Goal: Task Accomplishment & Management: Manage account settings

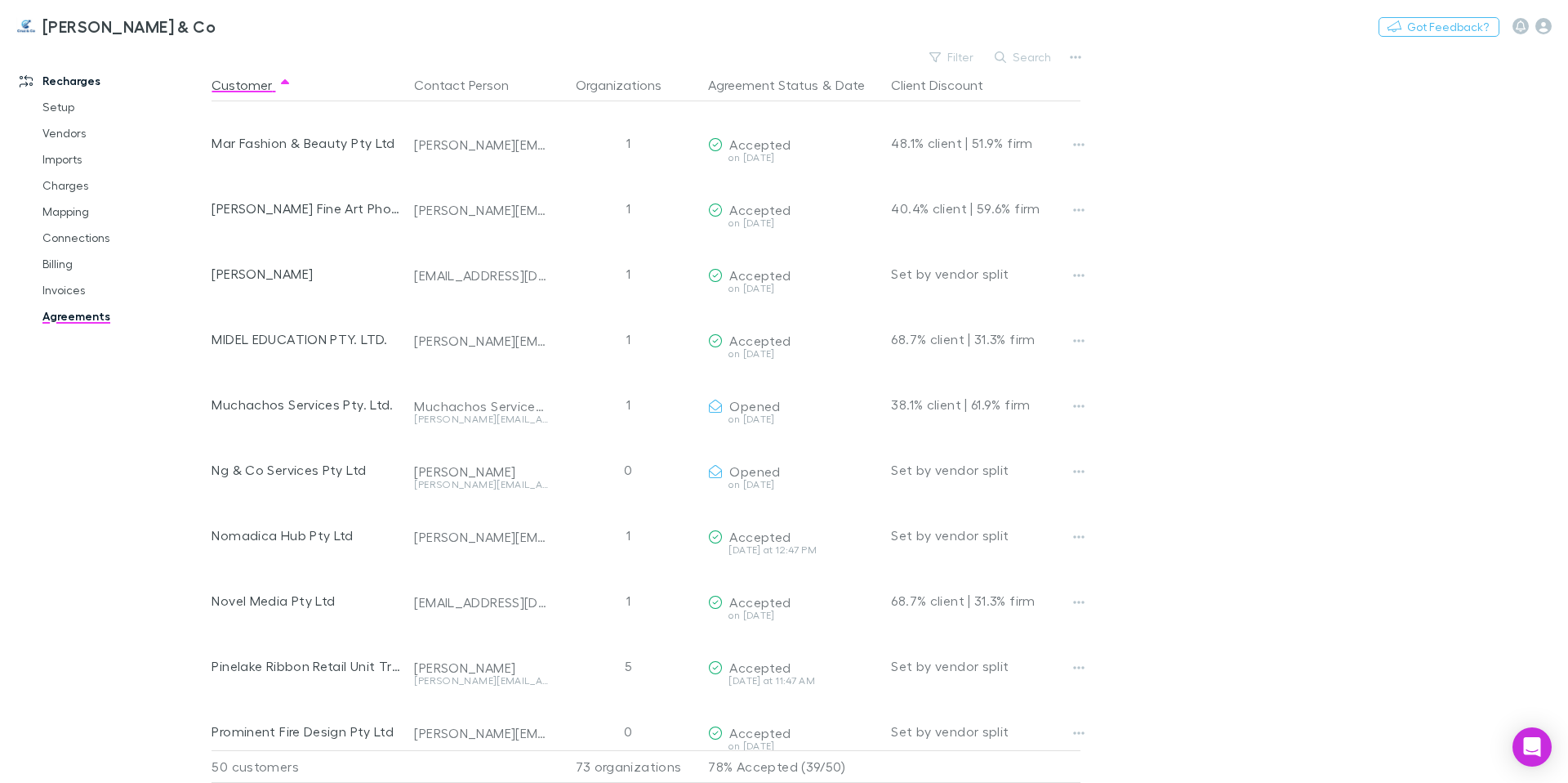
scroll to position [629, 0]
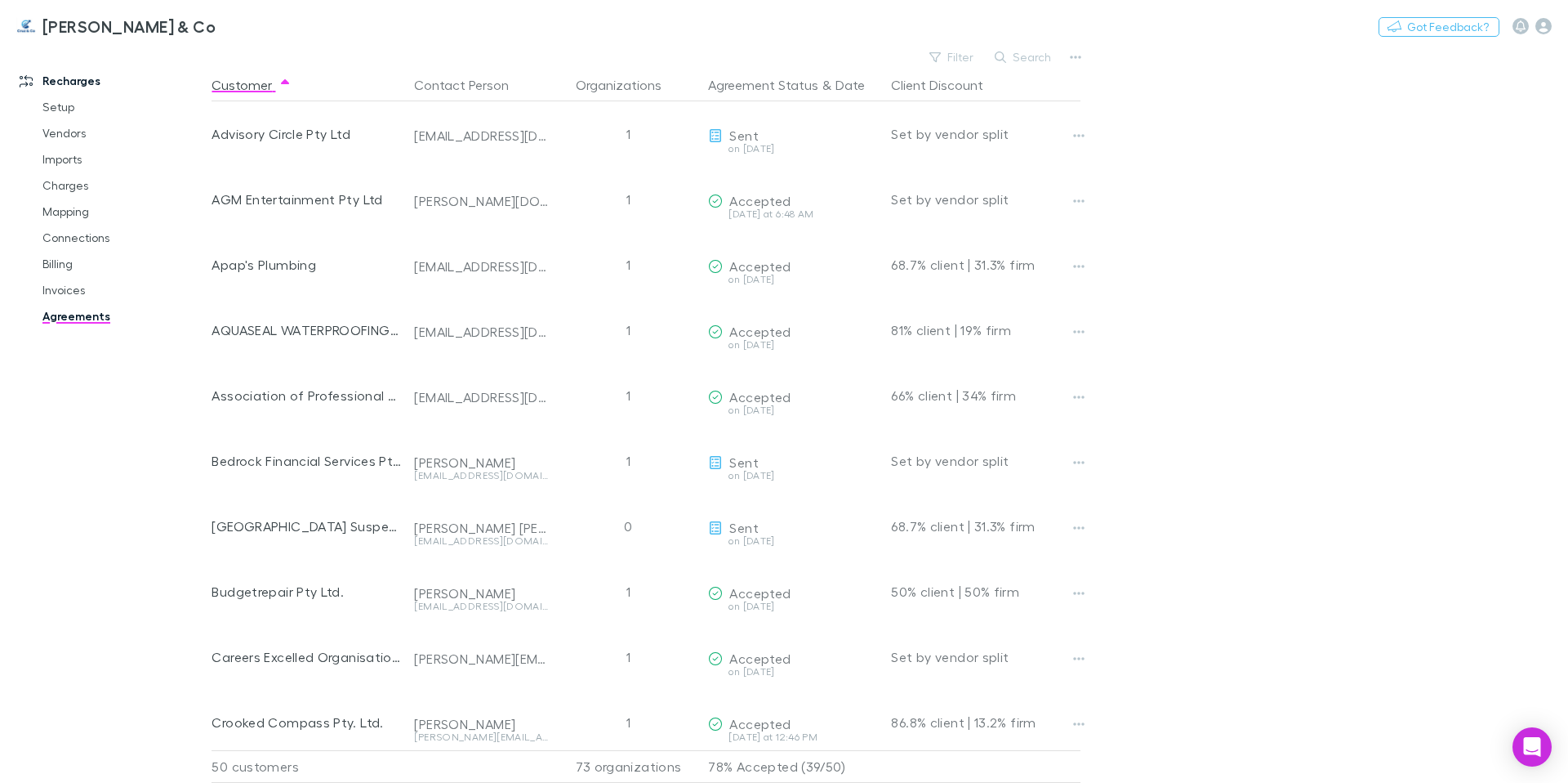
click at [1295, 290] on main "Filter Search Customer Contact Person Organizations Agreement Status & Date Cli…" at bounding box center [890, 414] width 1356 height 737
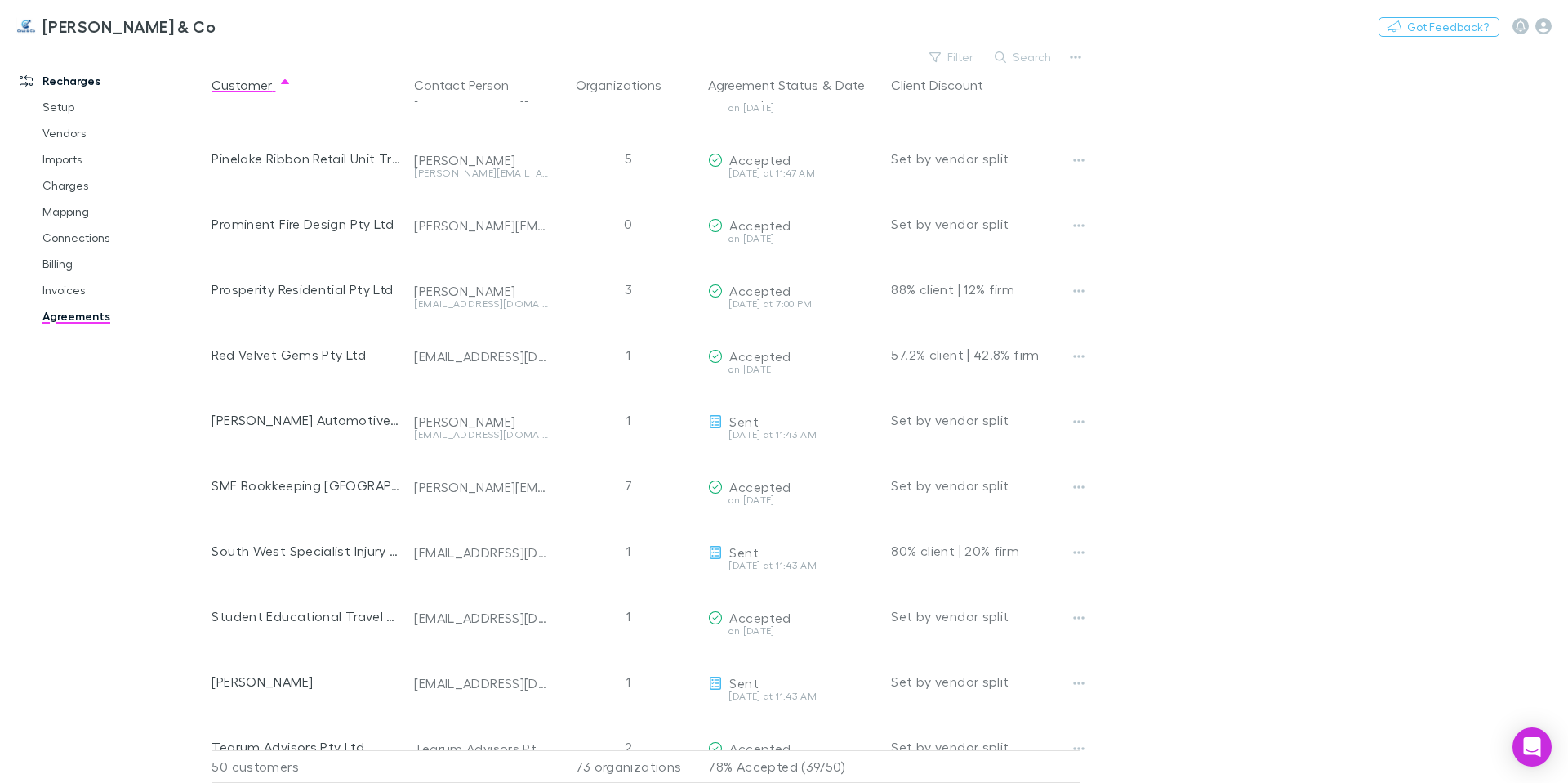
scroll to position [106, 0]
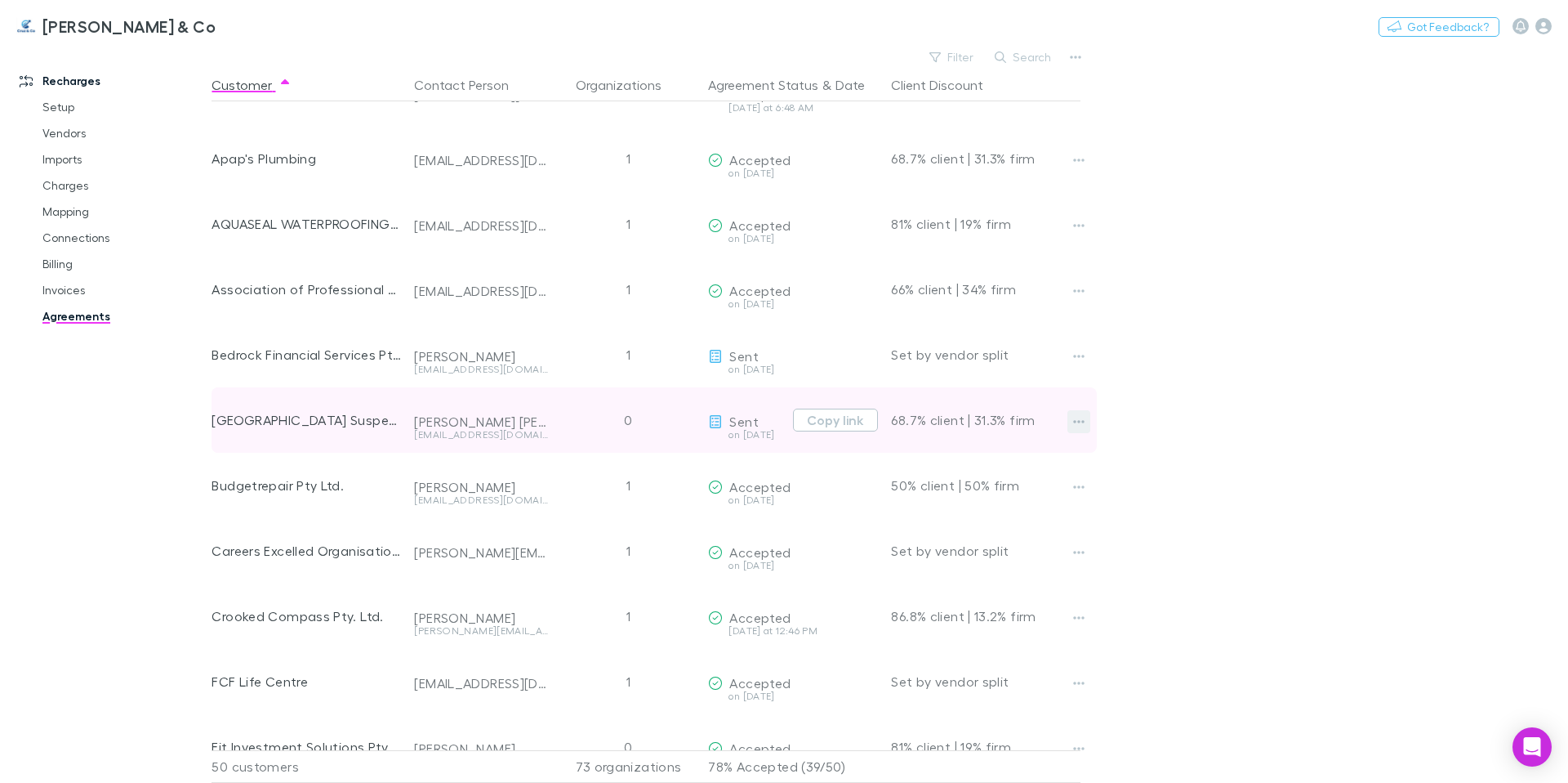
click at [1084, 418] on icon "button" at bounding box center [1079, 421] width 11 height 13
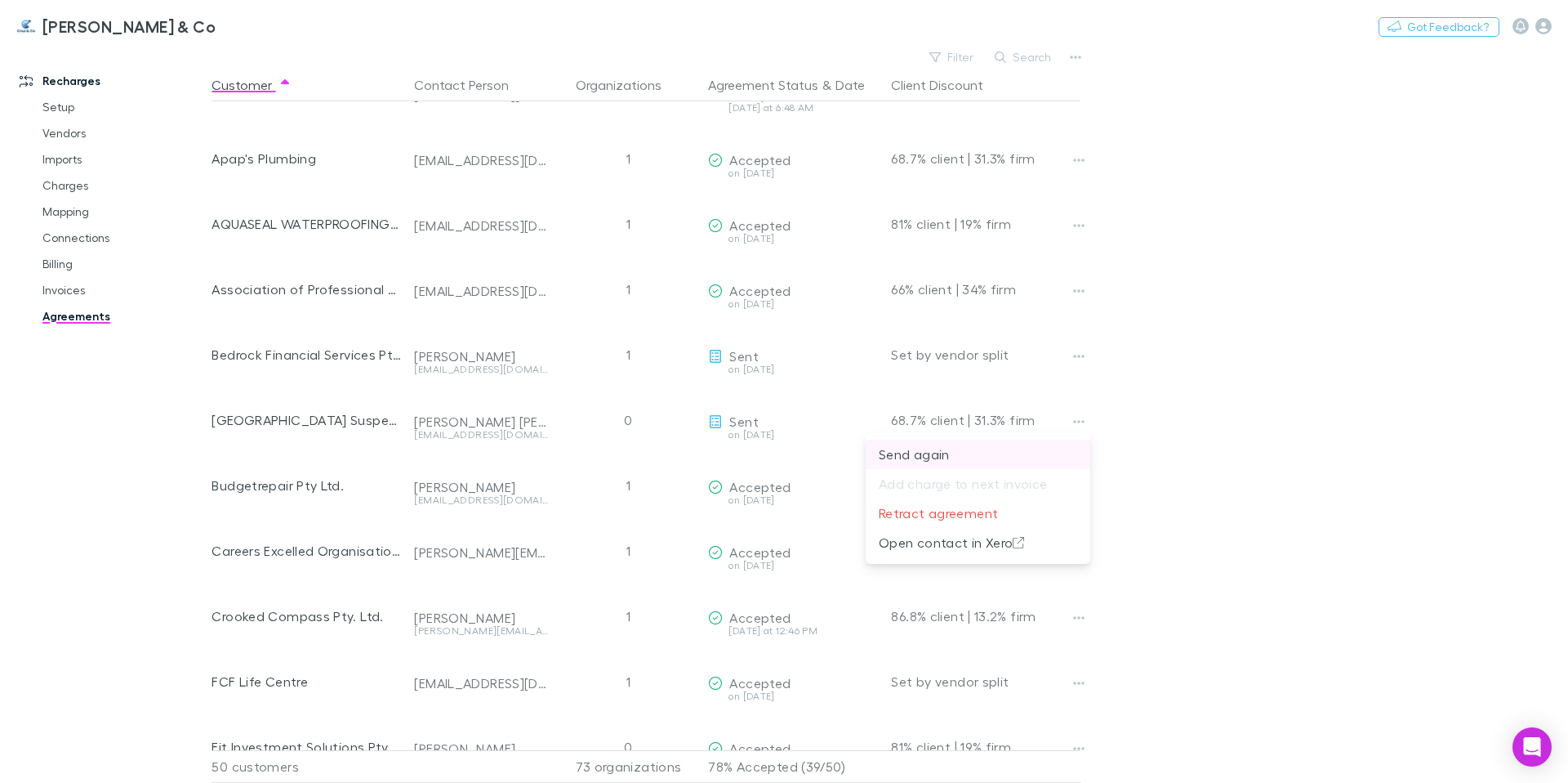
click at [1033, 451] on p "Send again" at bounding box center [979, 453] width 198 height 20
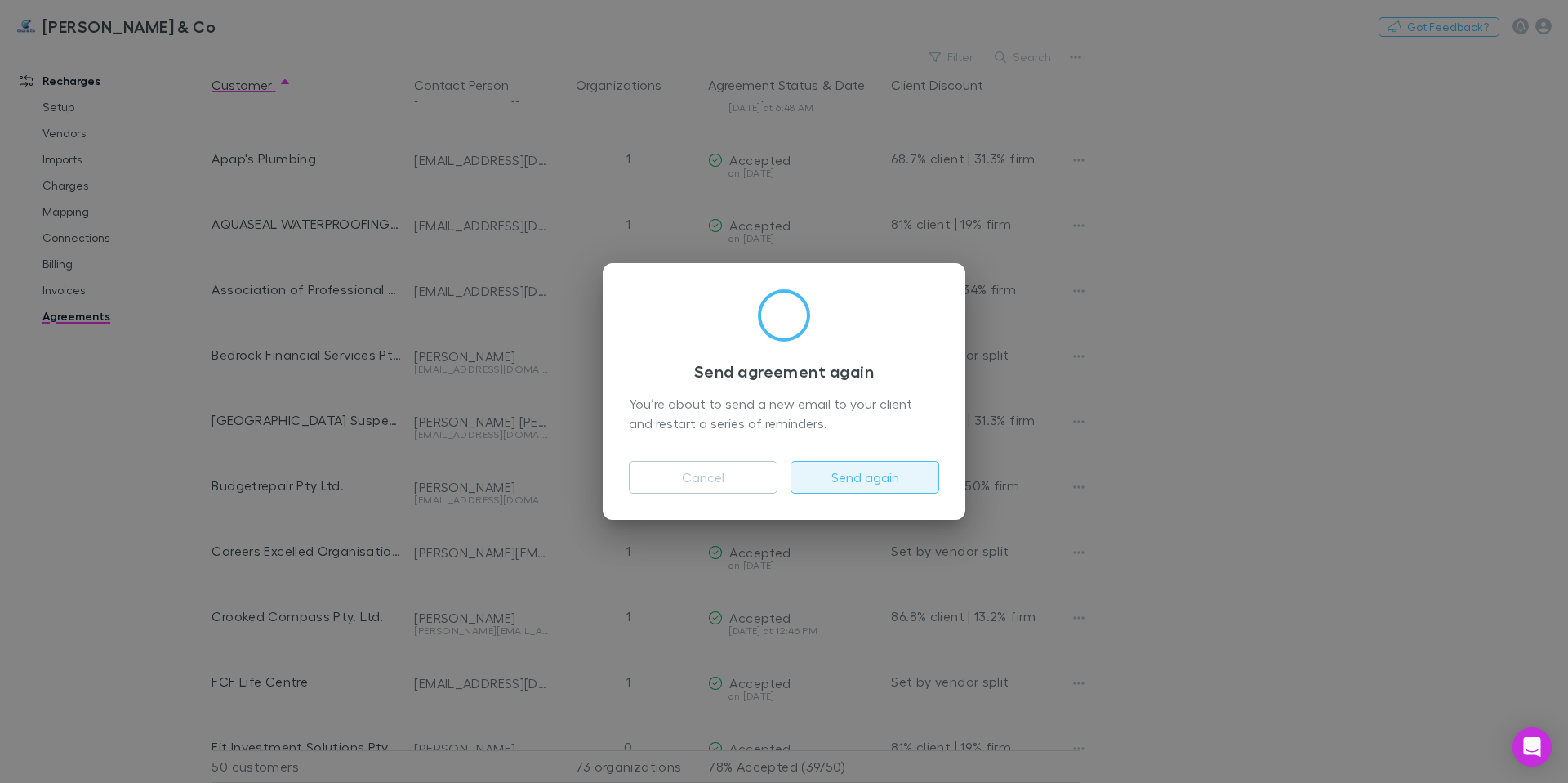
click at [855, 473] on button "Send again" at bounding box center [864, 477] width 148 height 33
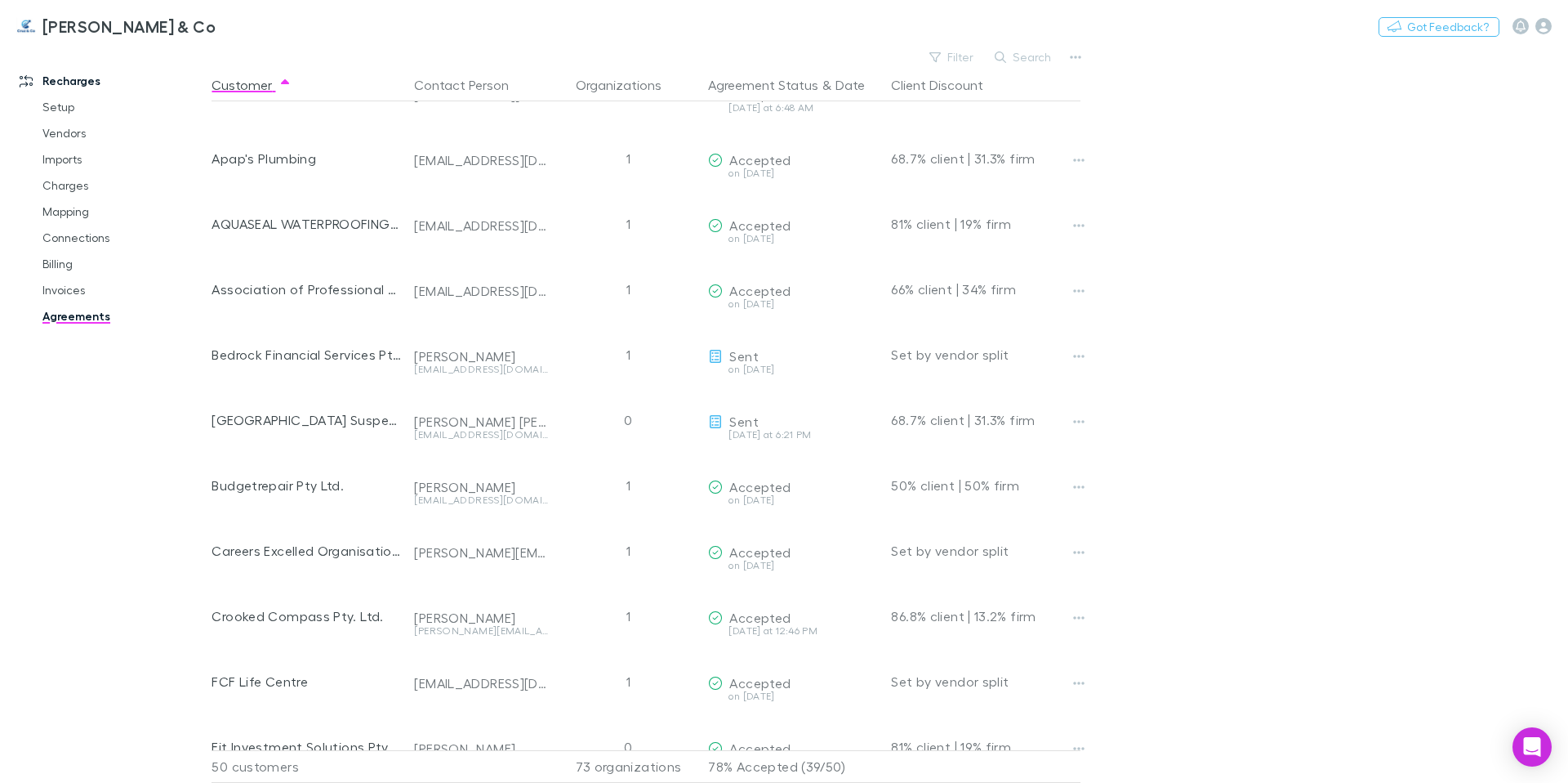
scroll to position [2328, 0]
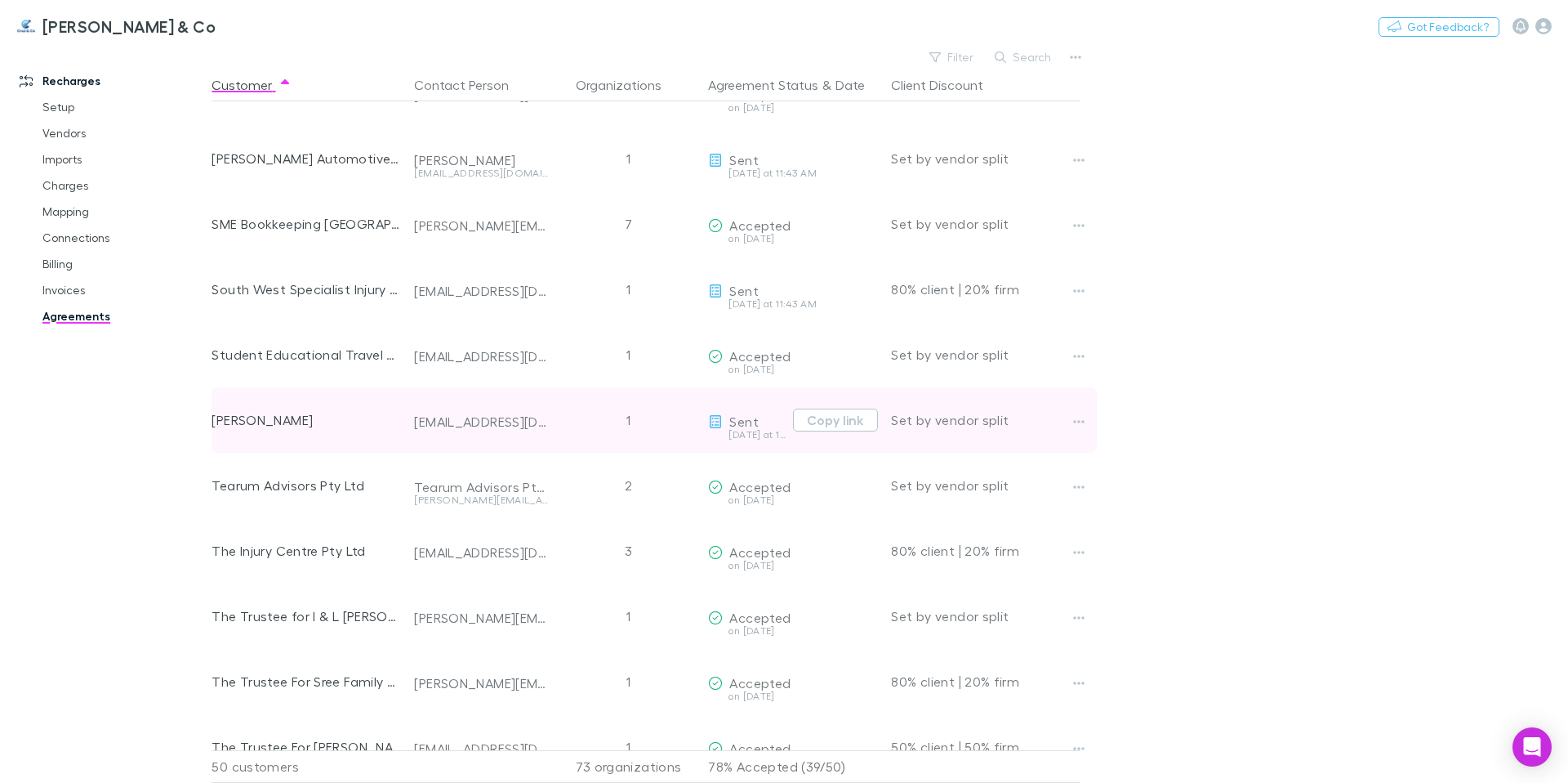
click at [251, 421] on div "[PERSON_NAME]" at bounding box center [306, 419] width 190 height 65
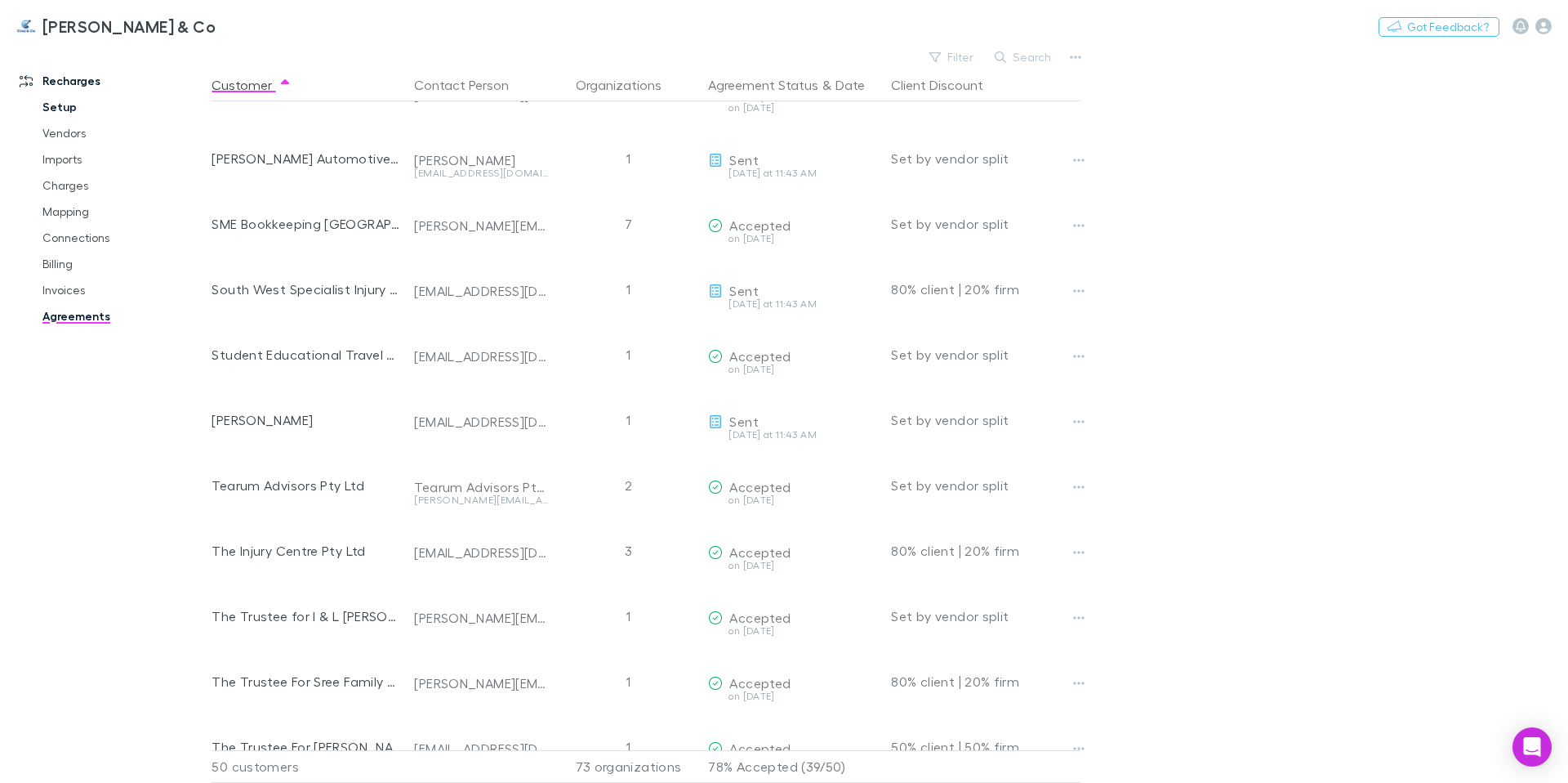
click at [53, 115] on link "Setup" at bounding box center [124, 107] width 195 height 26
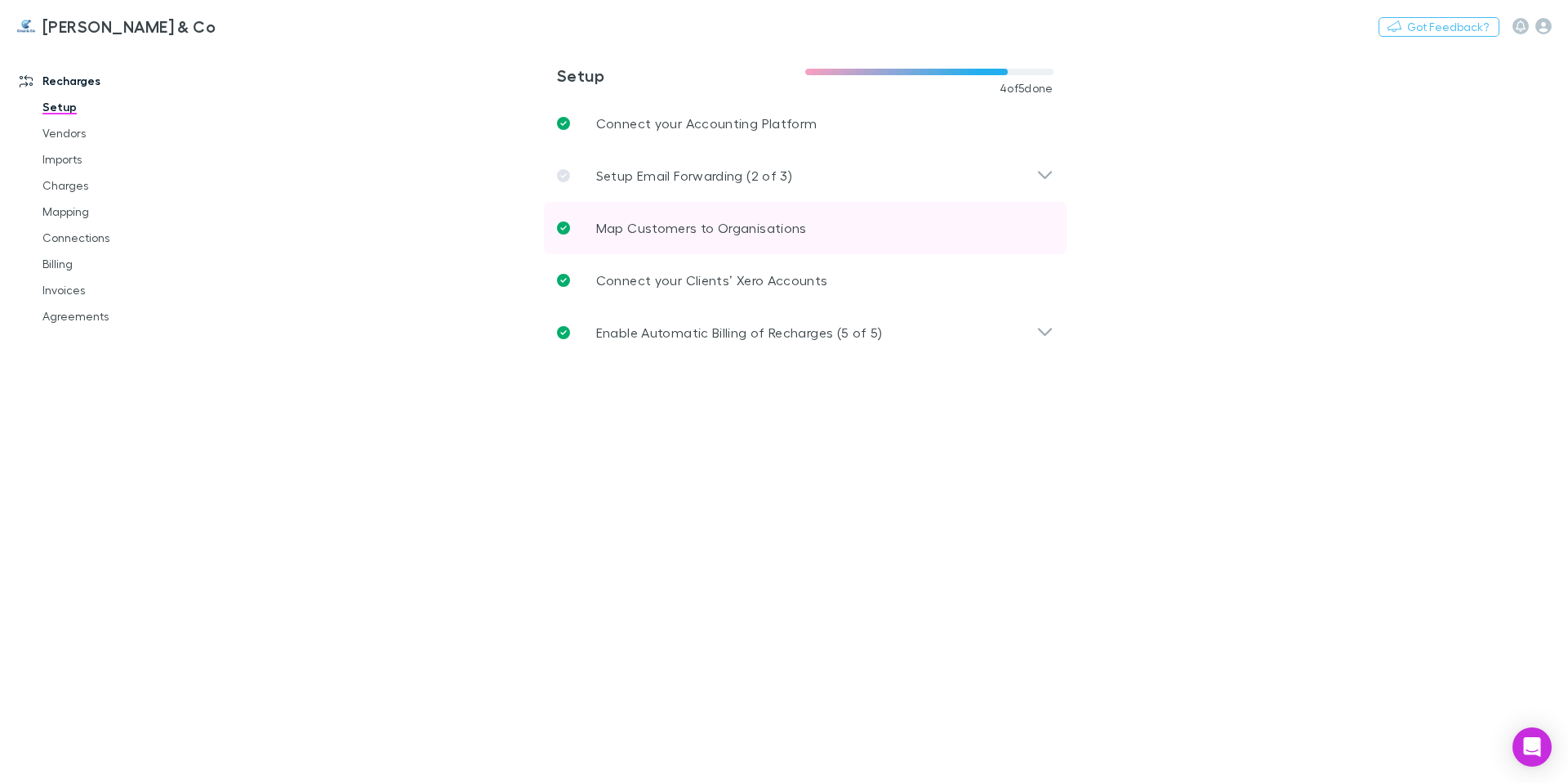
click at [928, 232] on link "Map Customers to Organisations" at bounding box center [805, 228] width 522 height 52
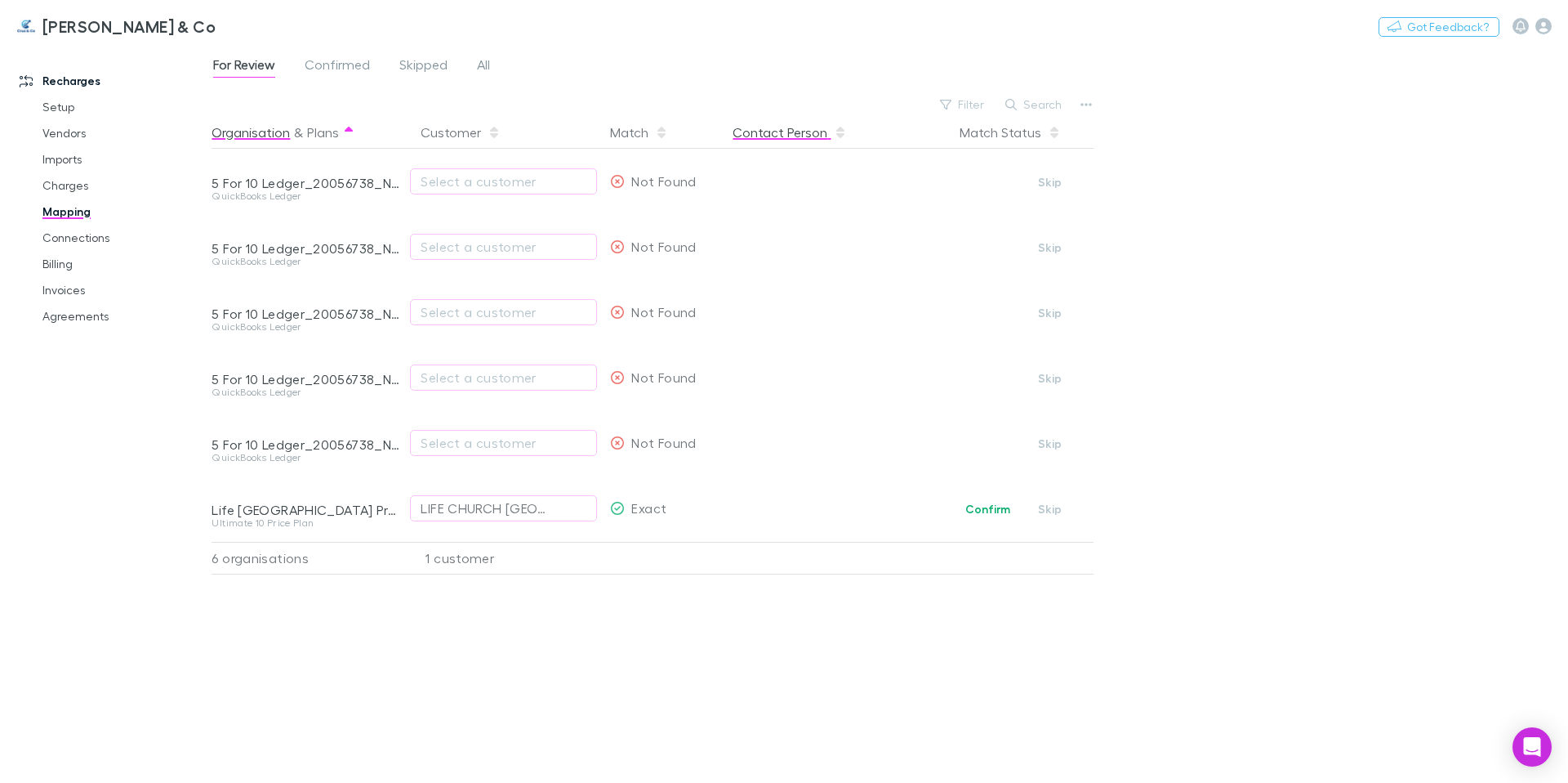
click at [783, 136] on button "Contact Person" at bounding box center [790, 132] width 114 height 33
click at [81, 235] on link "Connections" at bounding box center [124, 238] width 195 height 26
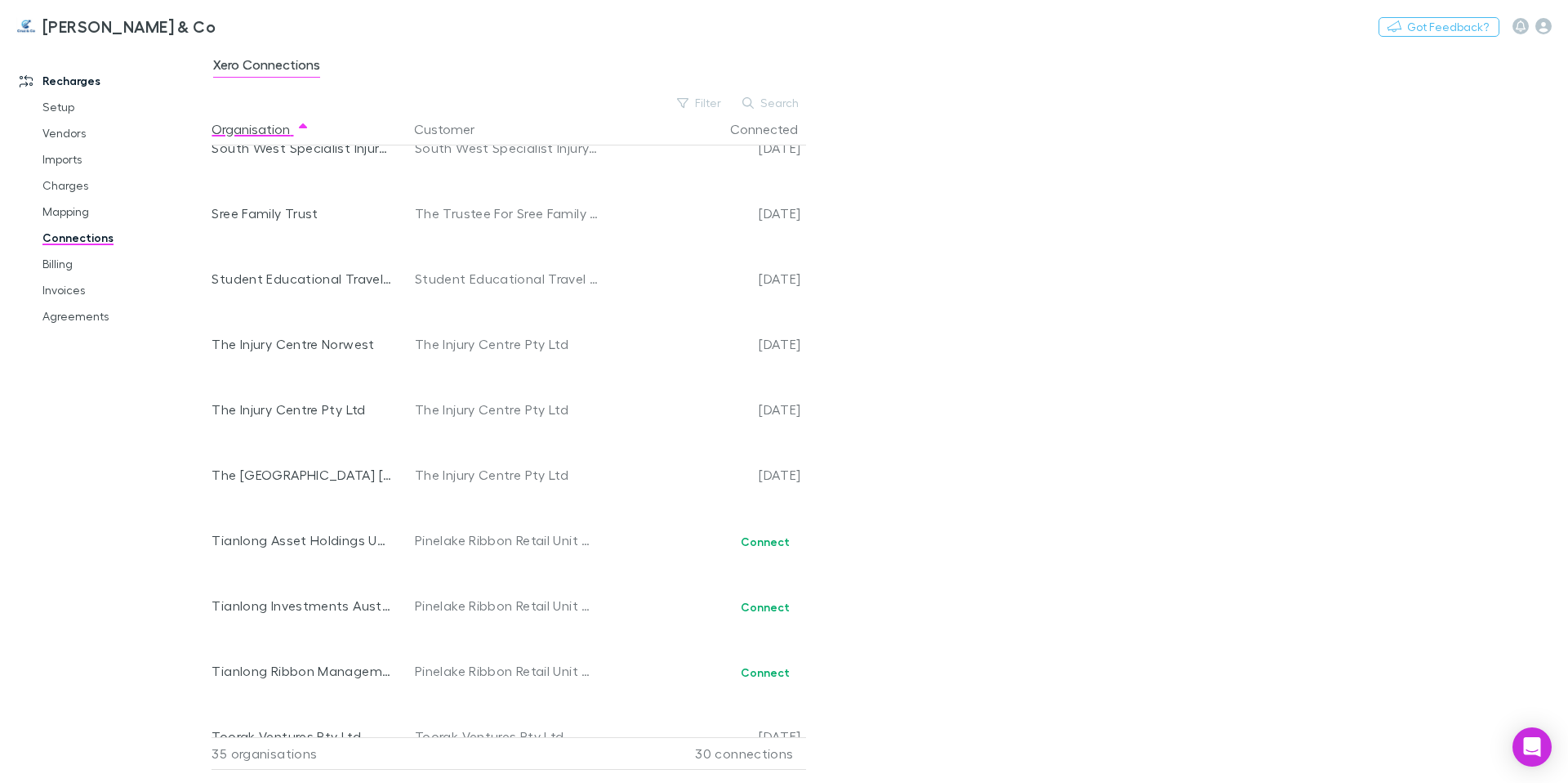
scroll to position [1696, 0]
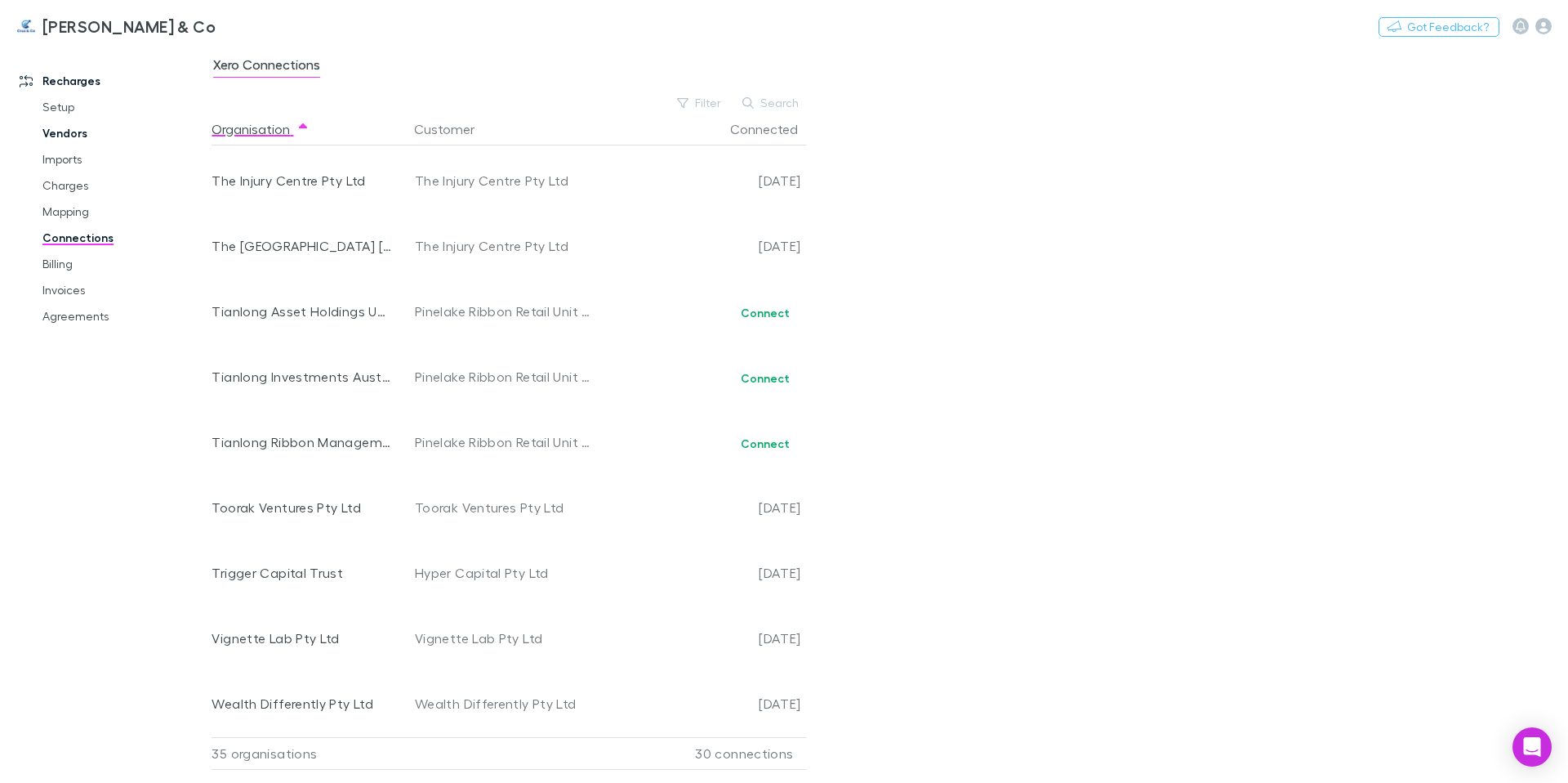
click at [64, 130] on link "Vendors" at bounding box center [124, 133] width 195 height 26
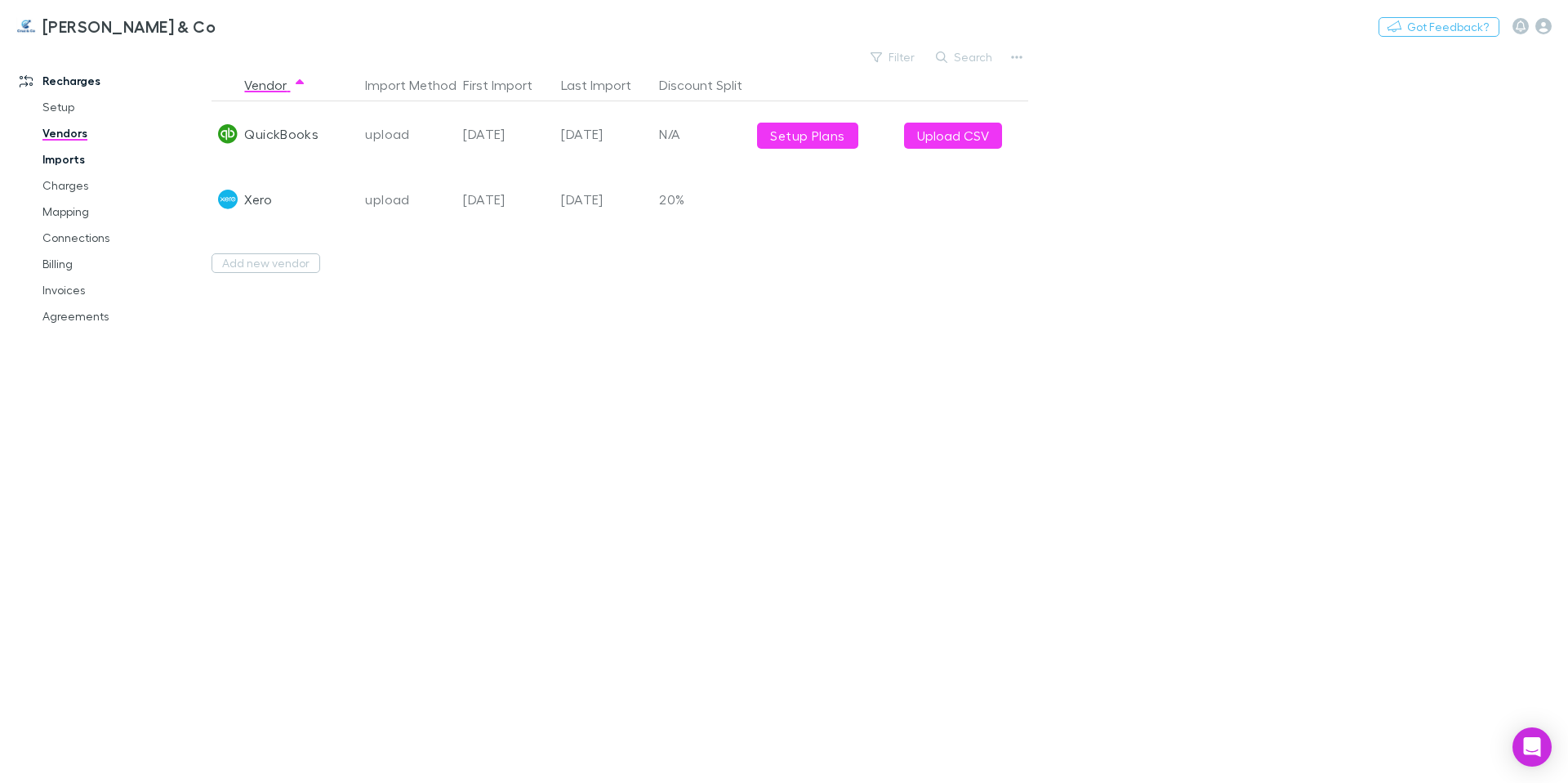
click at [69, 161] on link "Imports" at bounding box center [124, 160] width 195 height 26
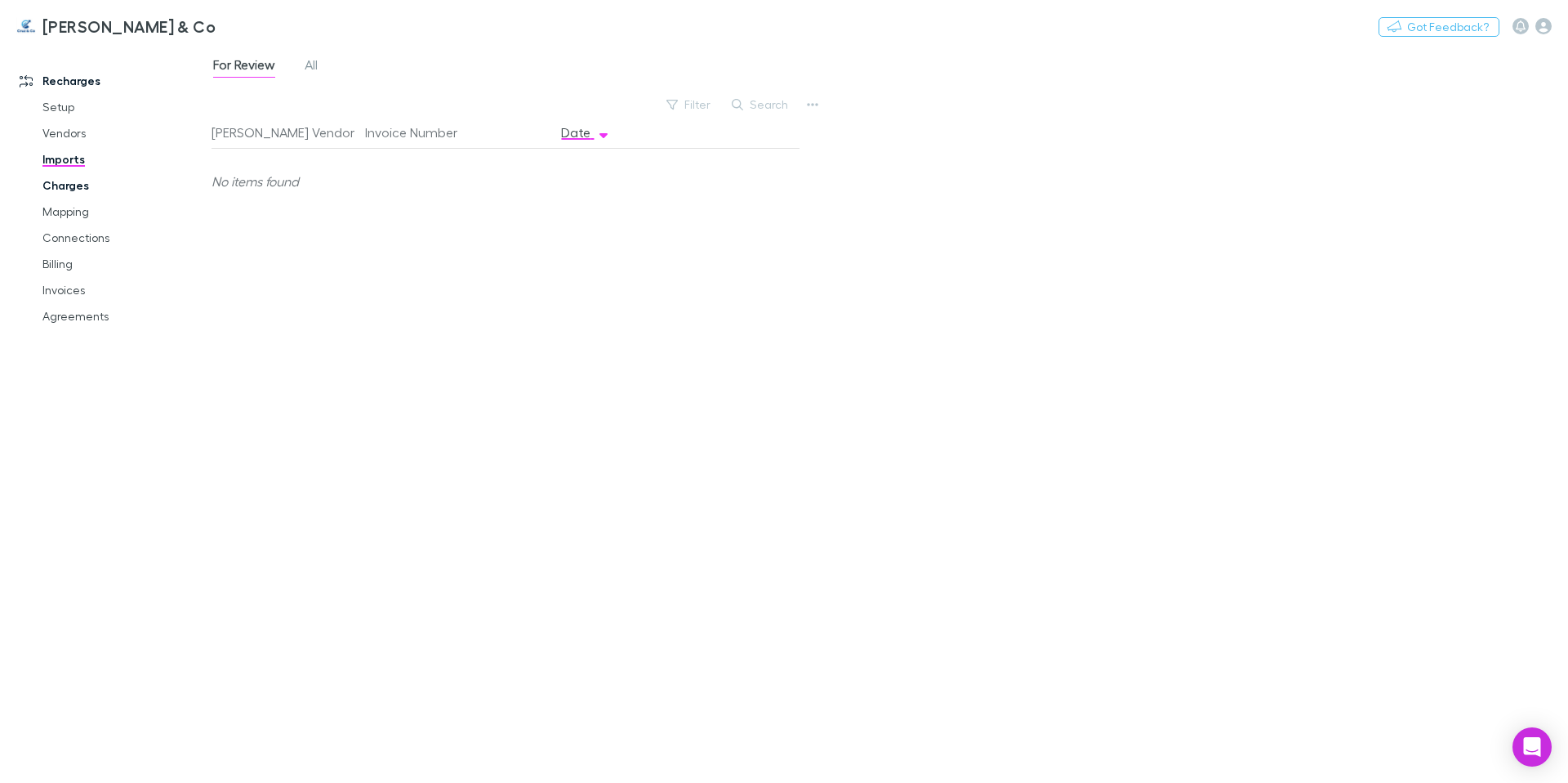
click at [70, 179] on link "Charges" at bounding box center [124, 185] width 195 height 26
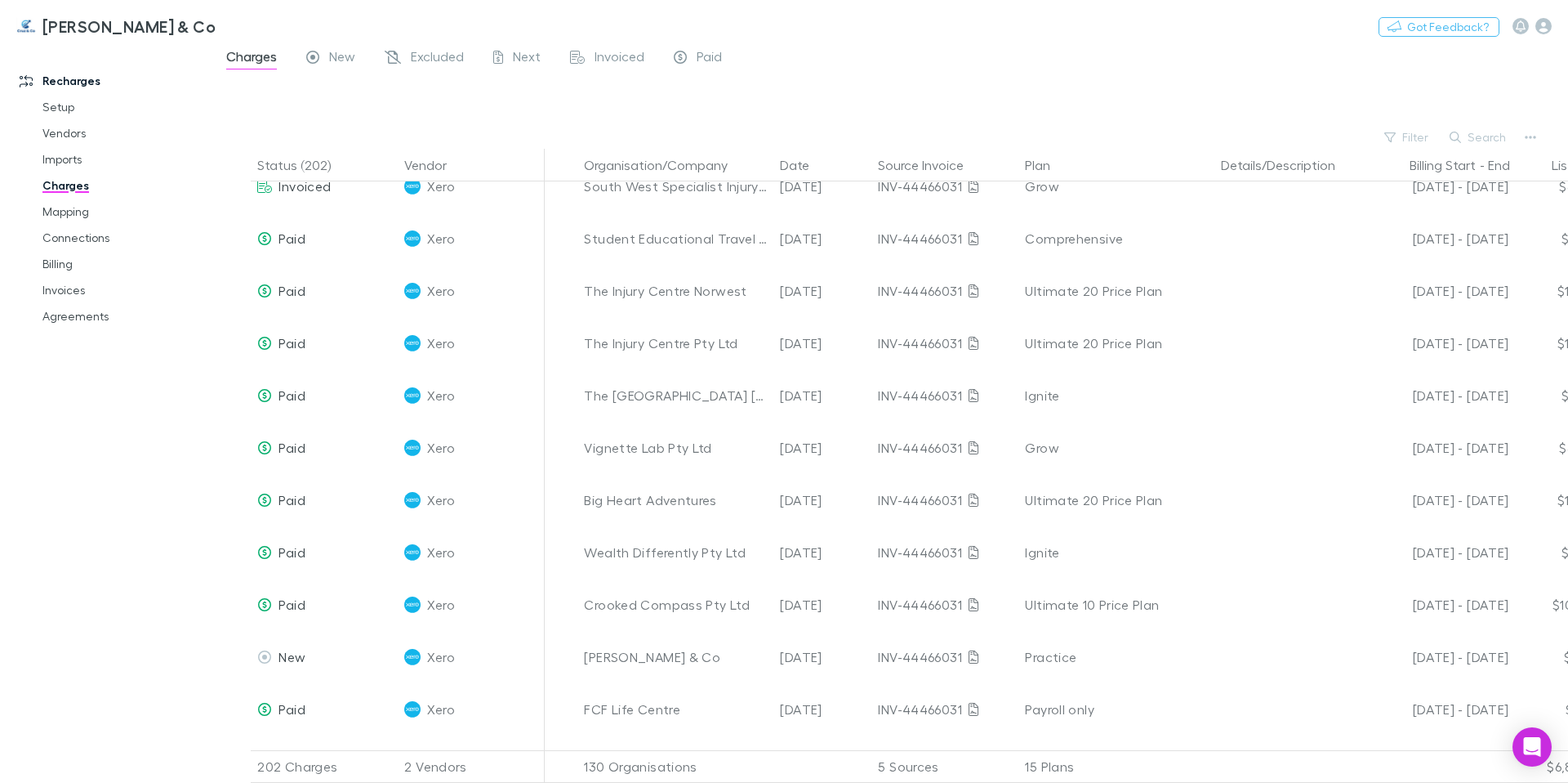
scroll to position [1538, 0]
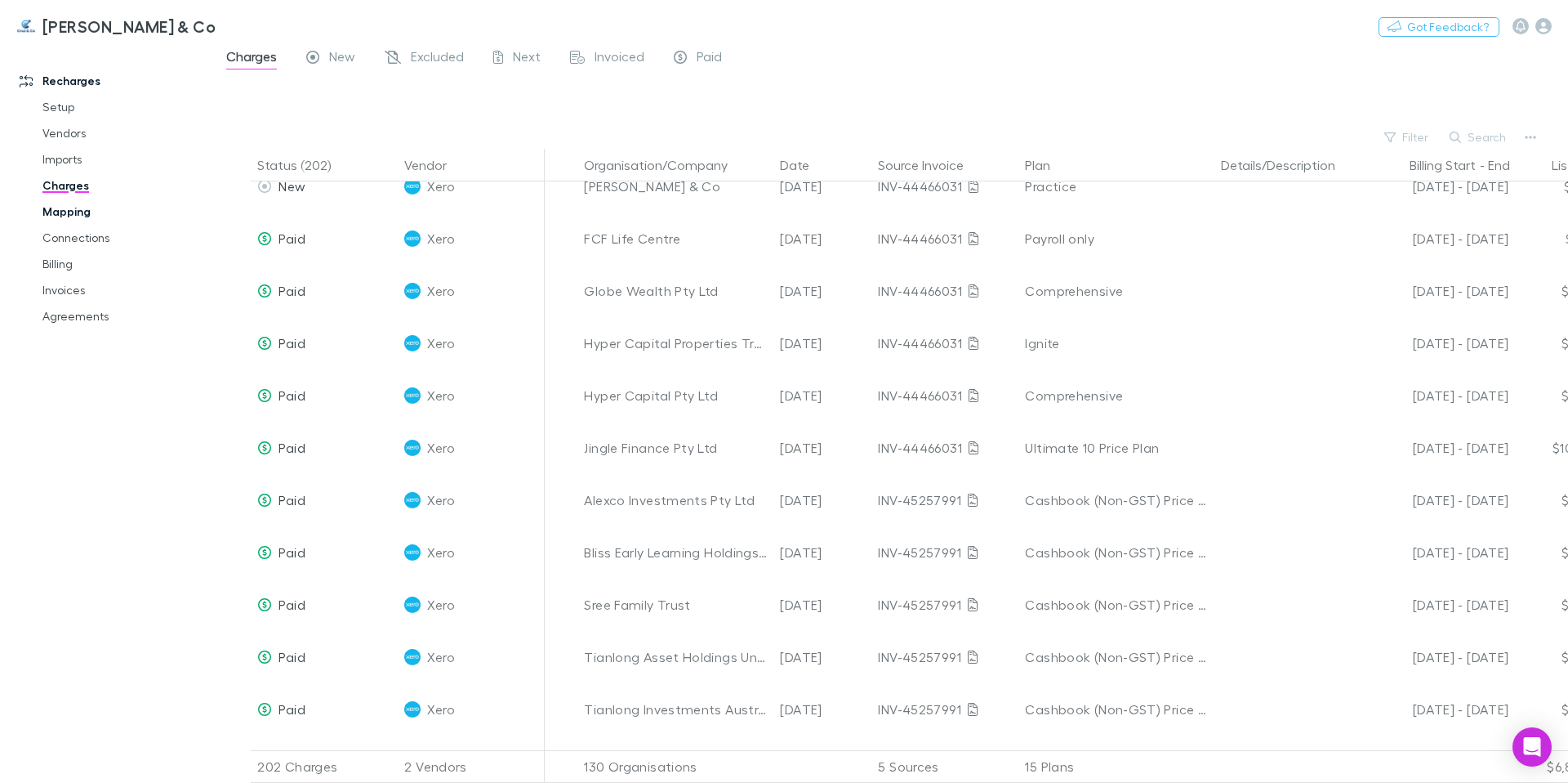
click at [72, 211] on link "Mapping" at bounding box center [124, 212] width 195 height 26
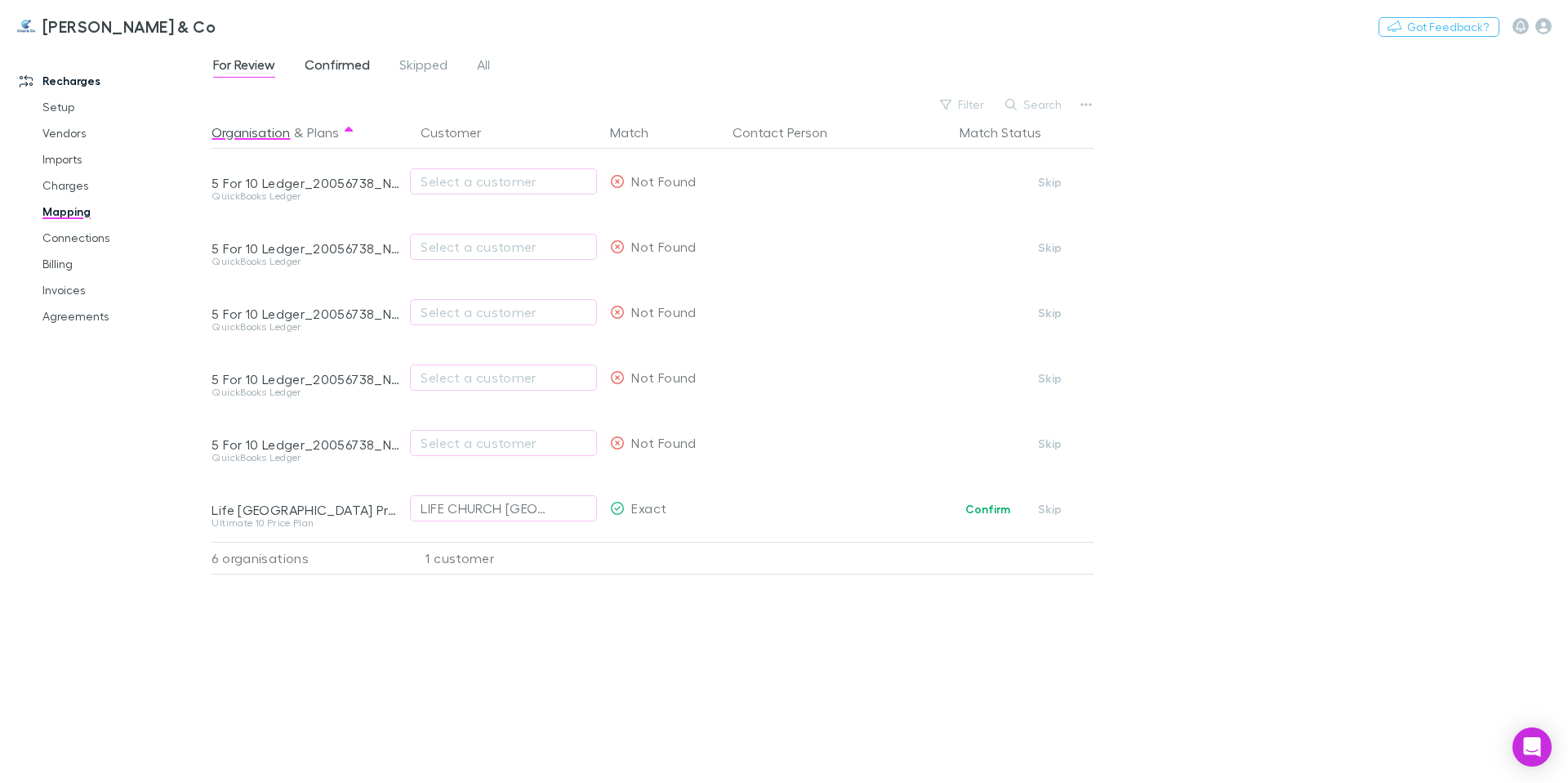
click at [337, 59] on span "Confirmed" at bounding box center [337, 67] width 65 height 21
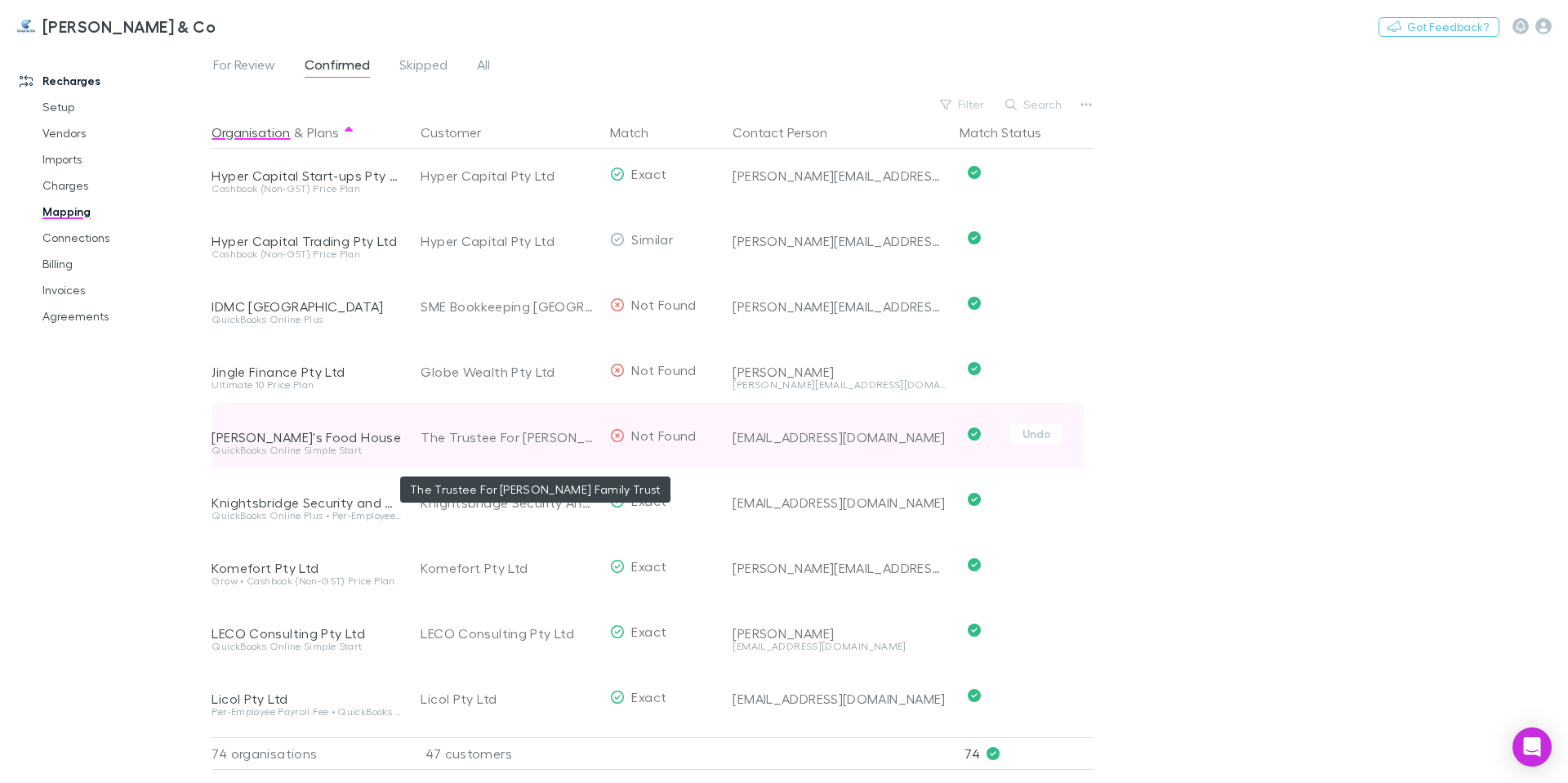
scroll to position [2692, 0]
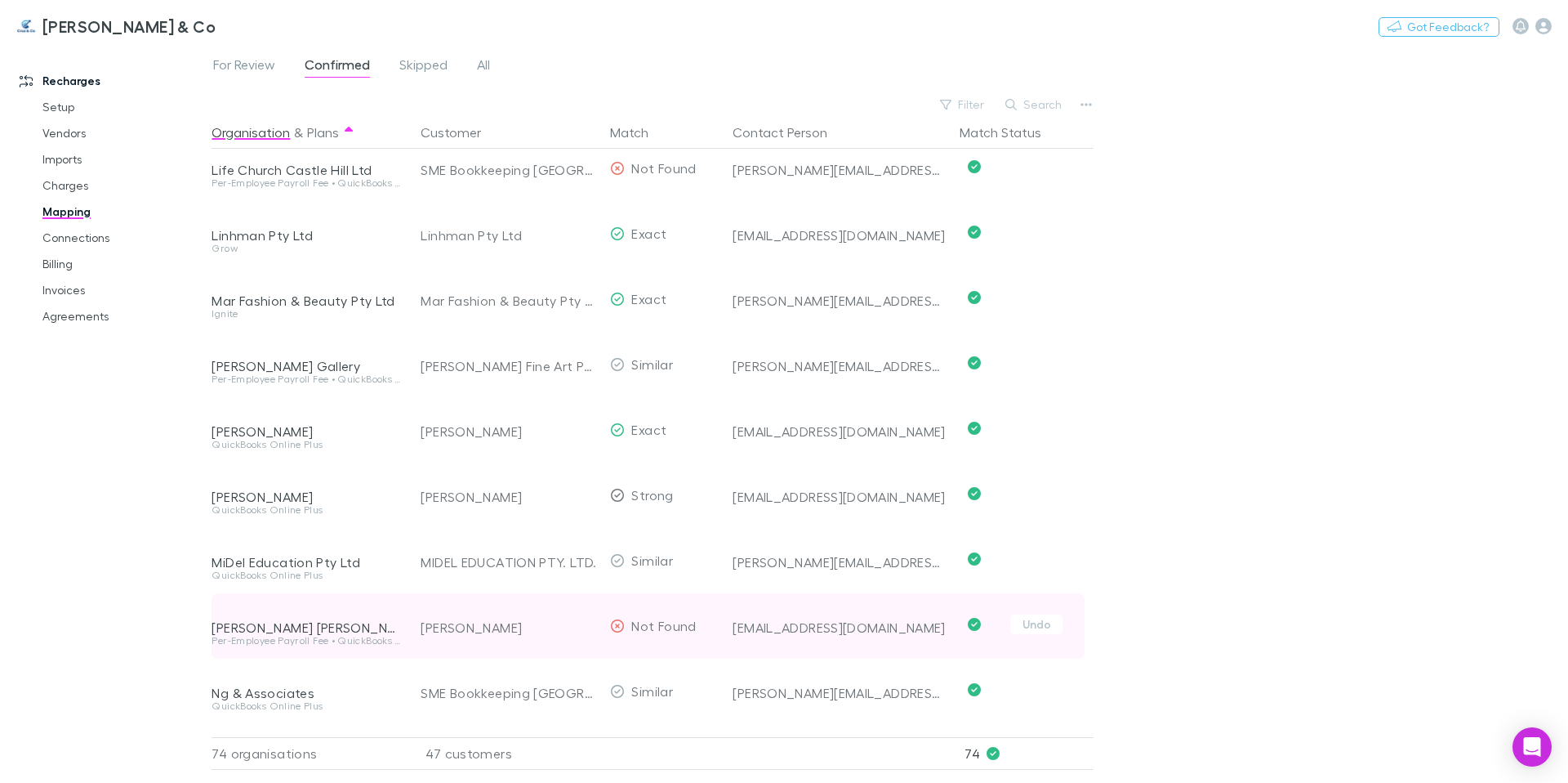
click at [817, 625] on div "[EMAIL_ADDRESS][DOMAIN_NAME]" at bounding box center [840, 627] width 214 height 16
click at [822, 630] on div "[EMAIL_ADDRESS][DOMAIN_NAME]" at bounding box center [840, 627] width 214 height 16
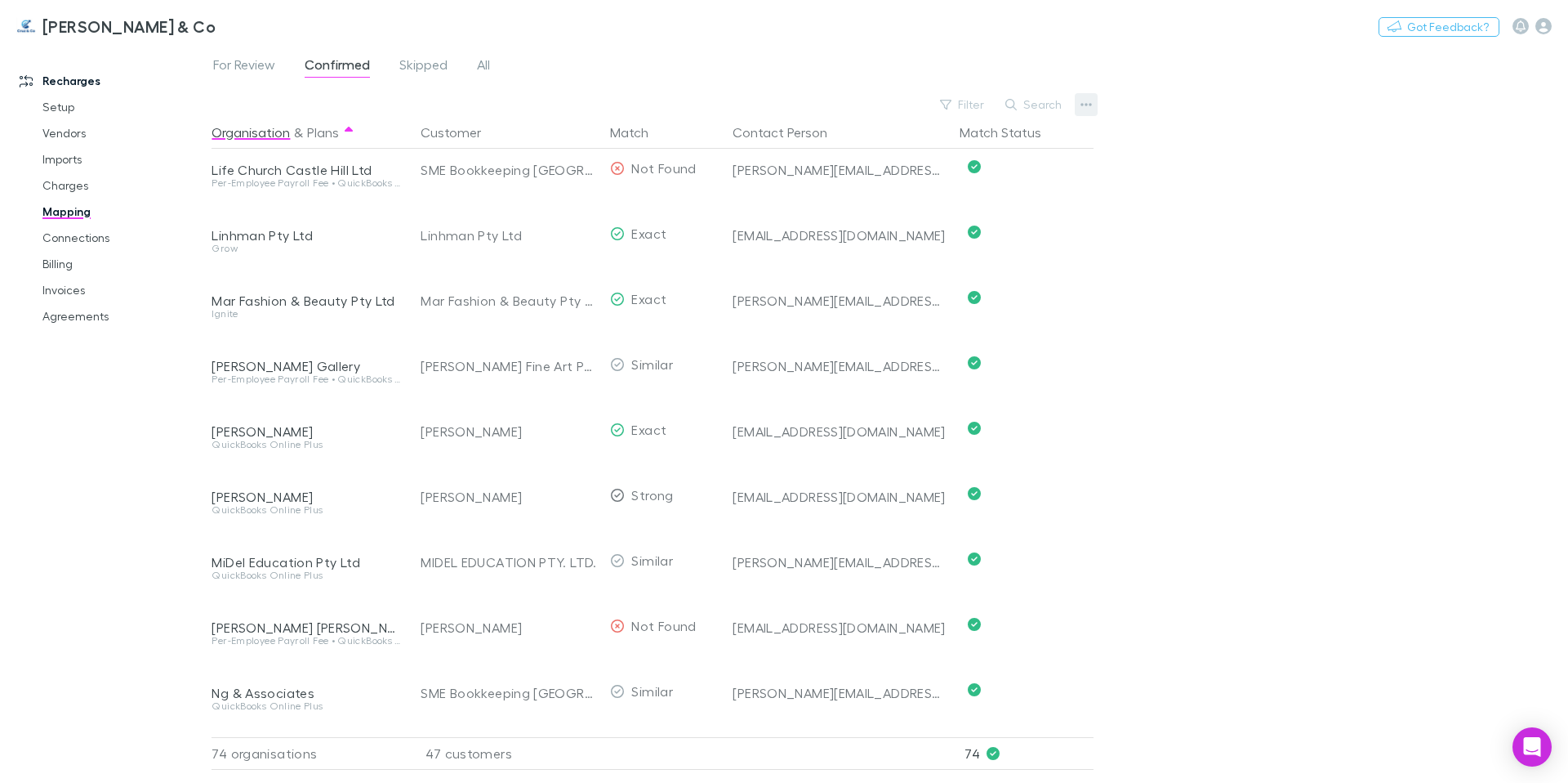
click at [1085, 102] on icon "button" at bounding box center [1086, 105] width 11 height 13
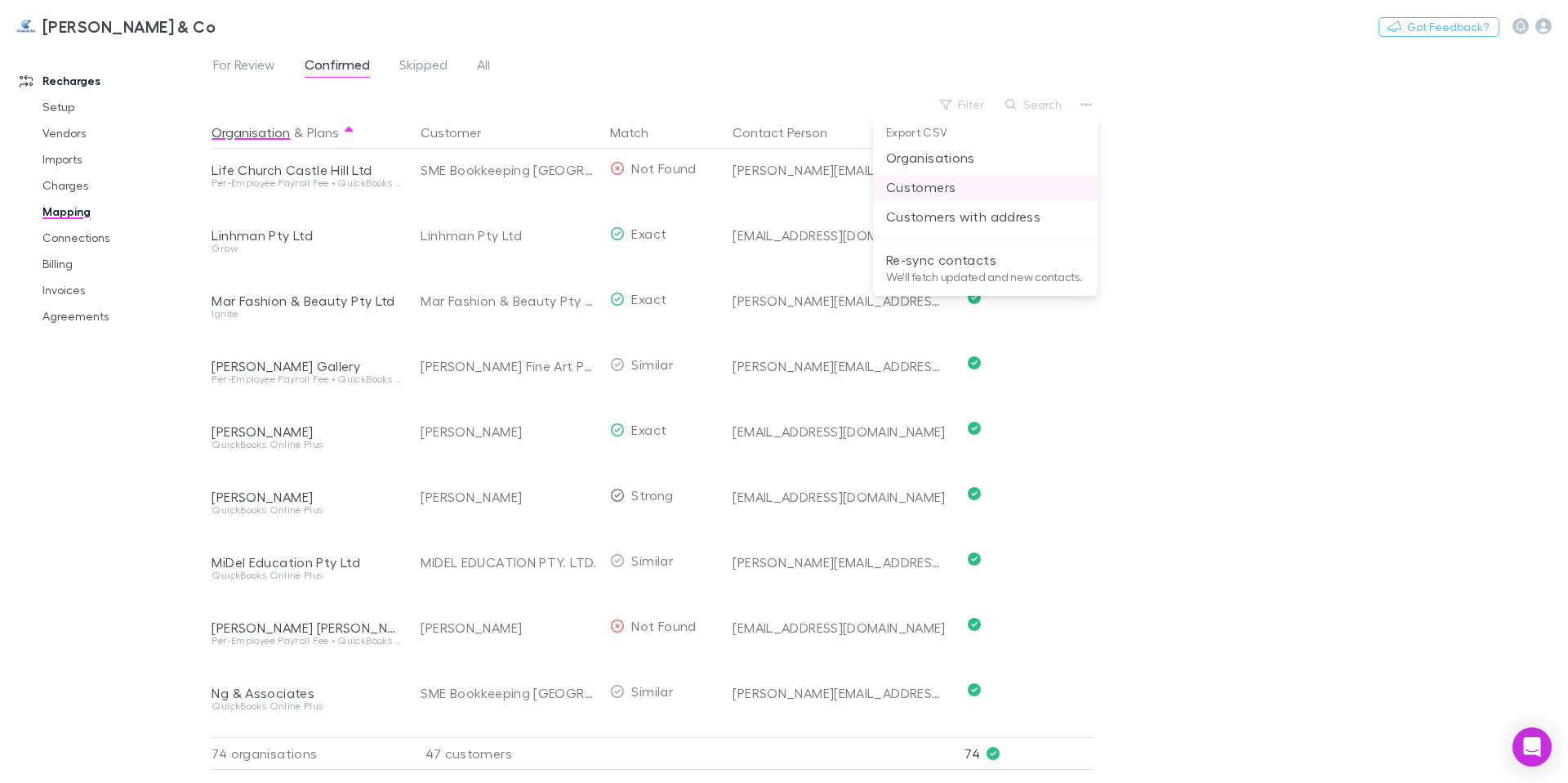
click at [991, 186] on p "Customers" at bounding box center [985, 187] width 198 height 20
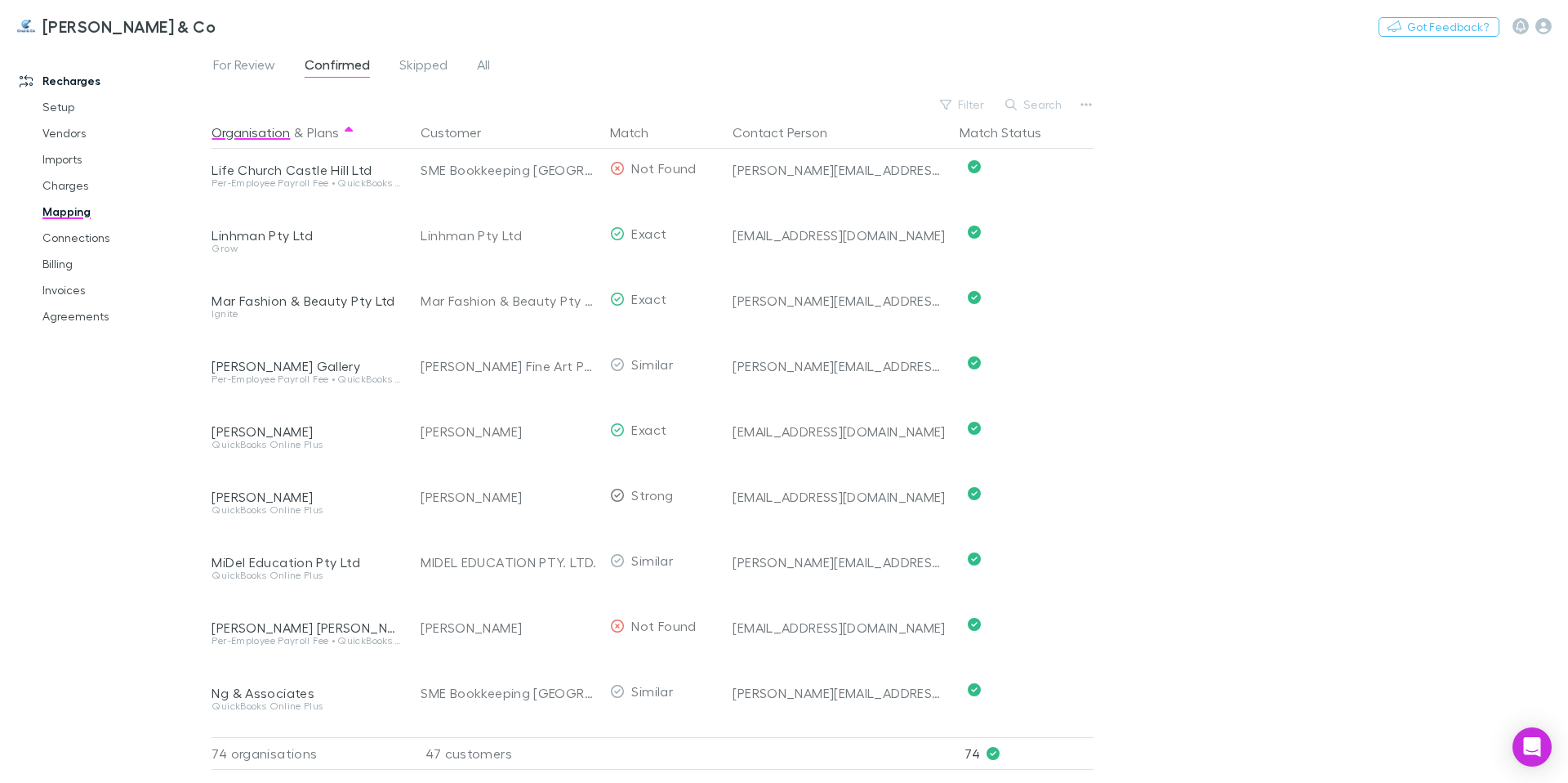
click at [1258, 518] on div "For Review Confirmed Skipped All Filter Search Organisation & Plans Customer Ma…" at bounding box center [890, 414] width 1356 height 737
click at [88, 232] on link "Connections" at bounding box center [124, 238] width 195 height 26
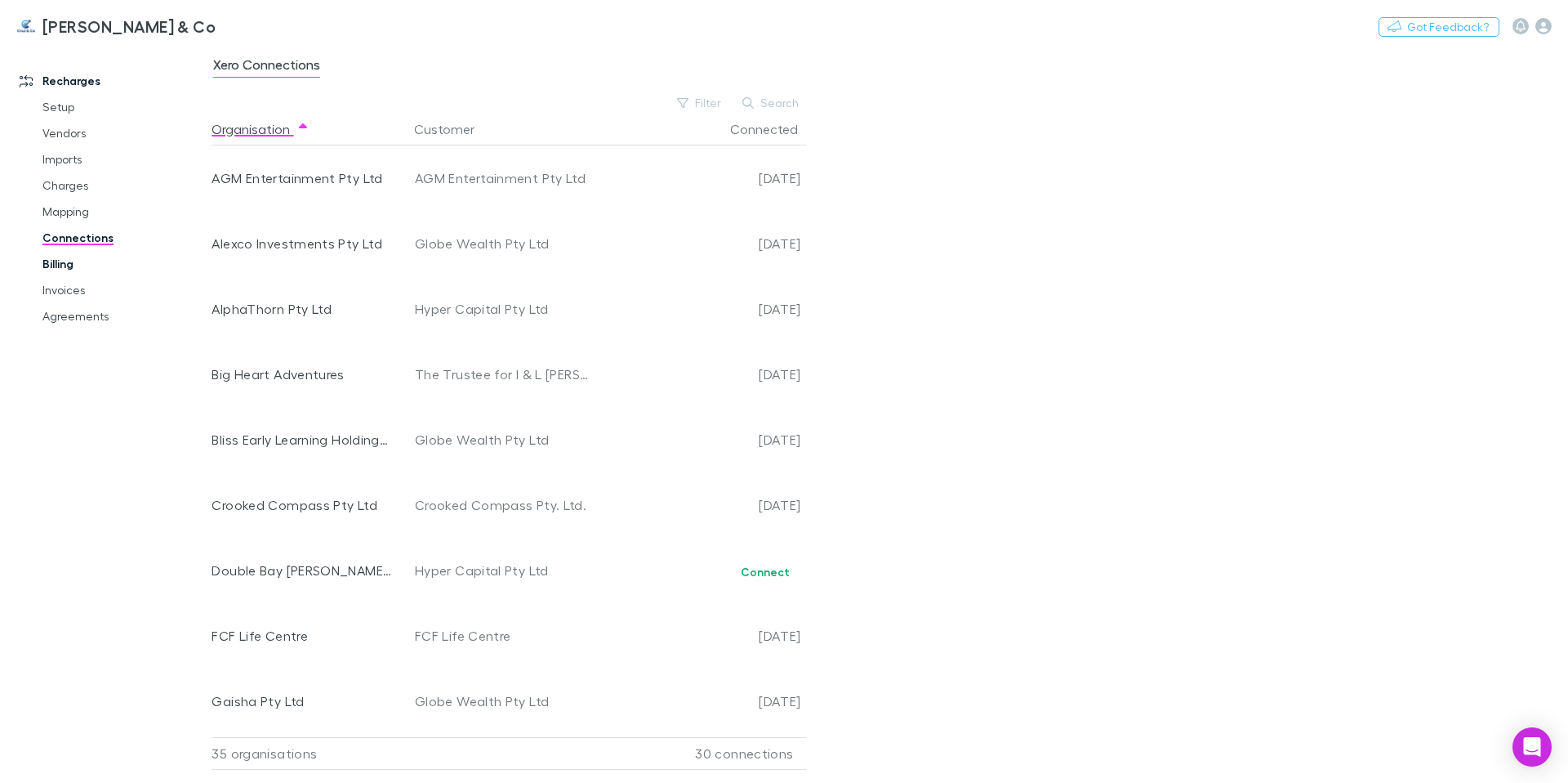
click at [66, 258] on link "Billing" at bounding box center [124, 264] width 195 height 26
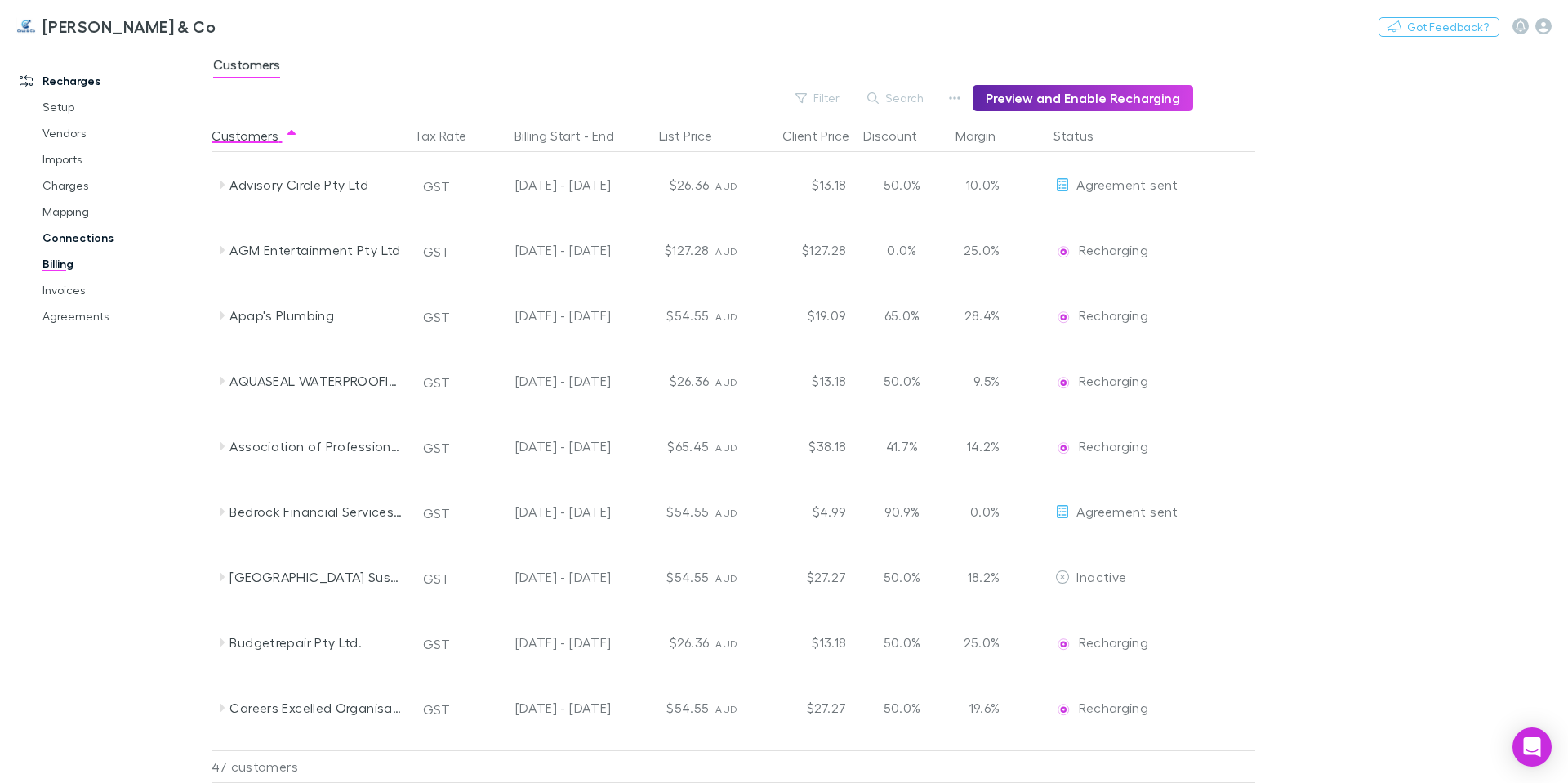
click at [87, 239] on link "Connections" at bounding box center [124, 238] width 195 height 26
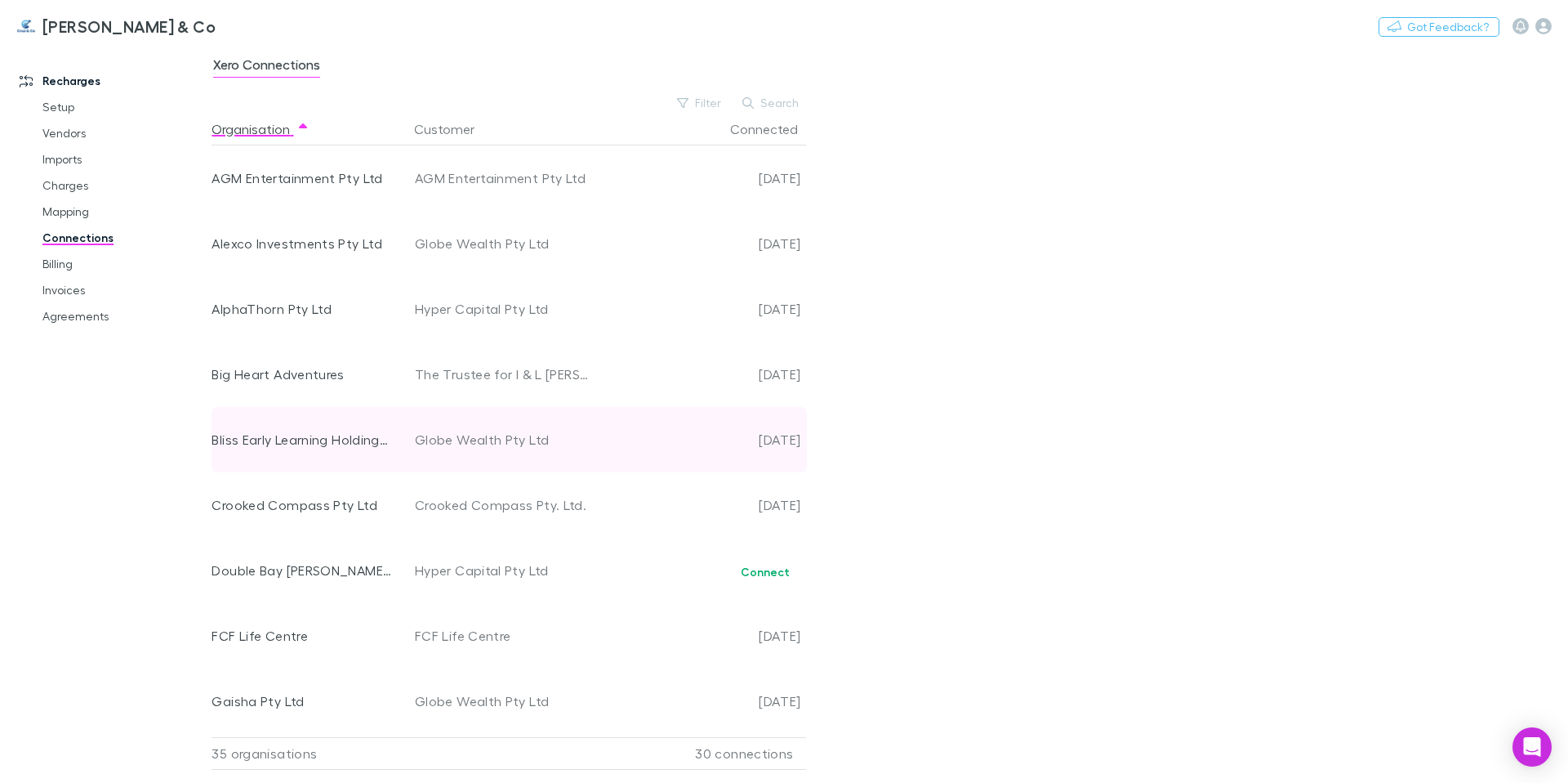
scroll to position [741, 0]
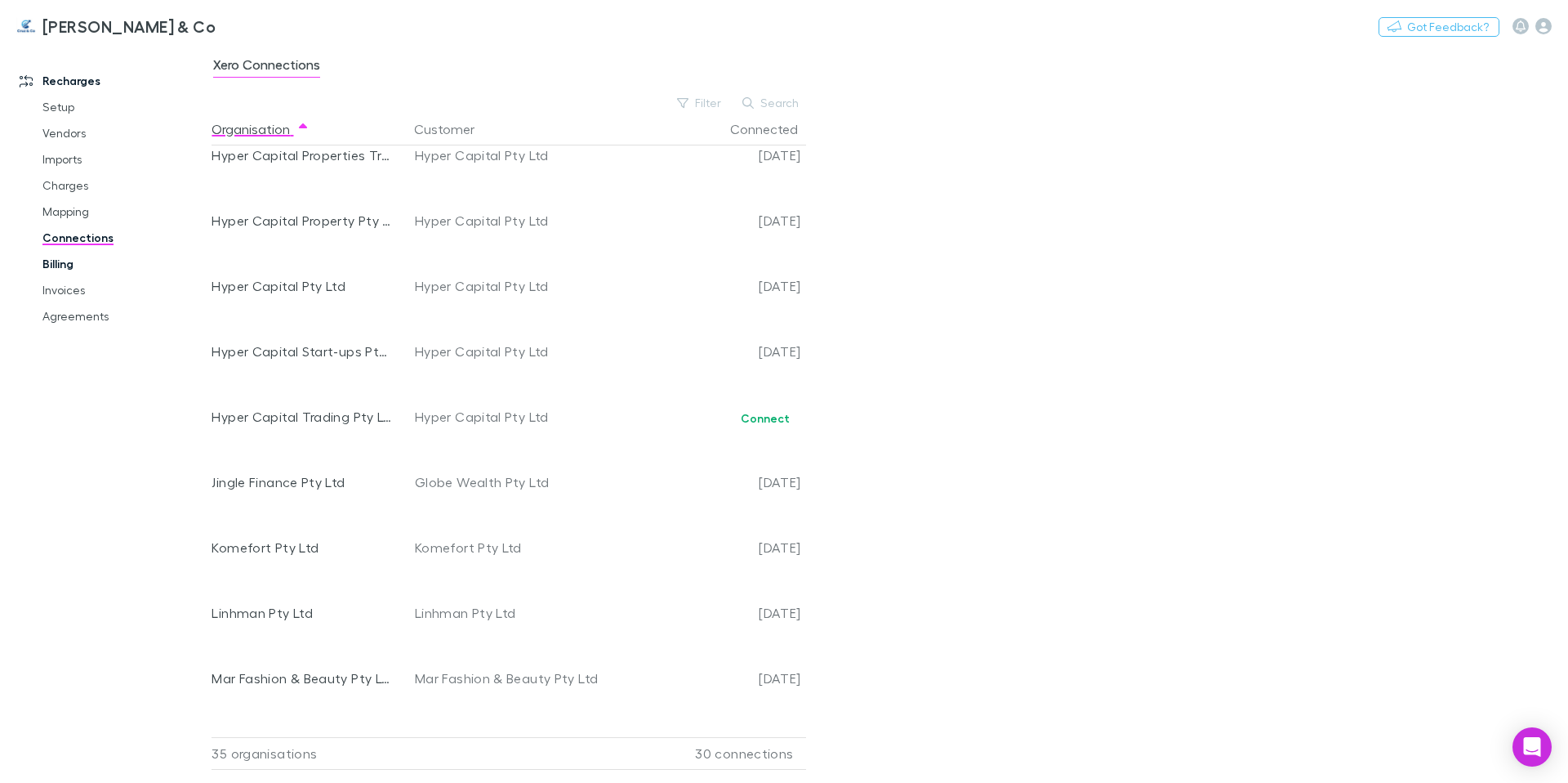
click at [58, 255] on link "Billing" at bounding box center [124, 264] width 195 height 26
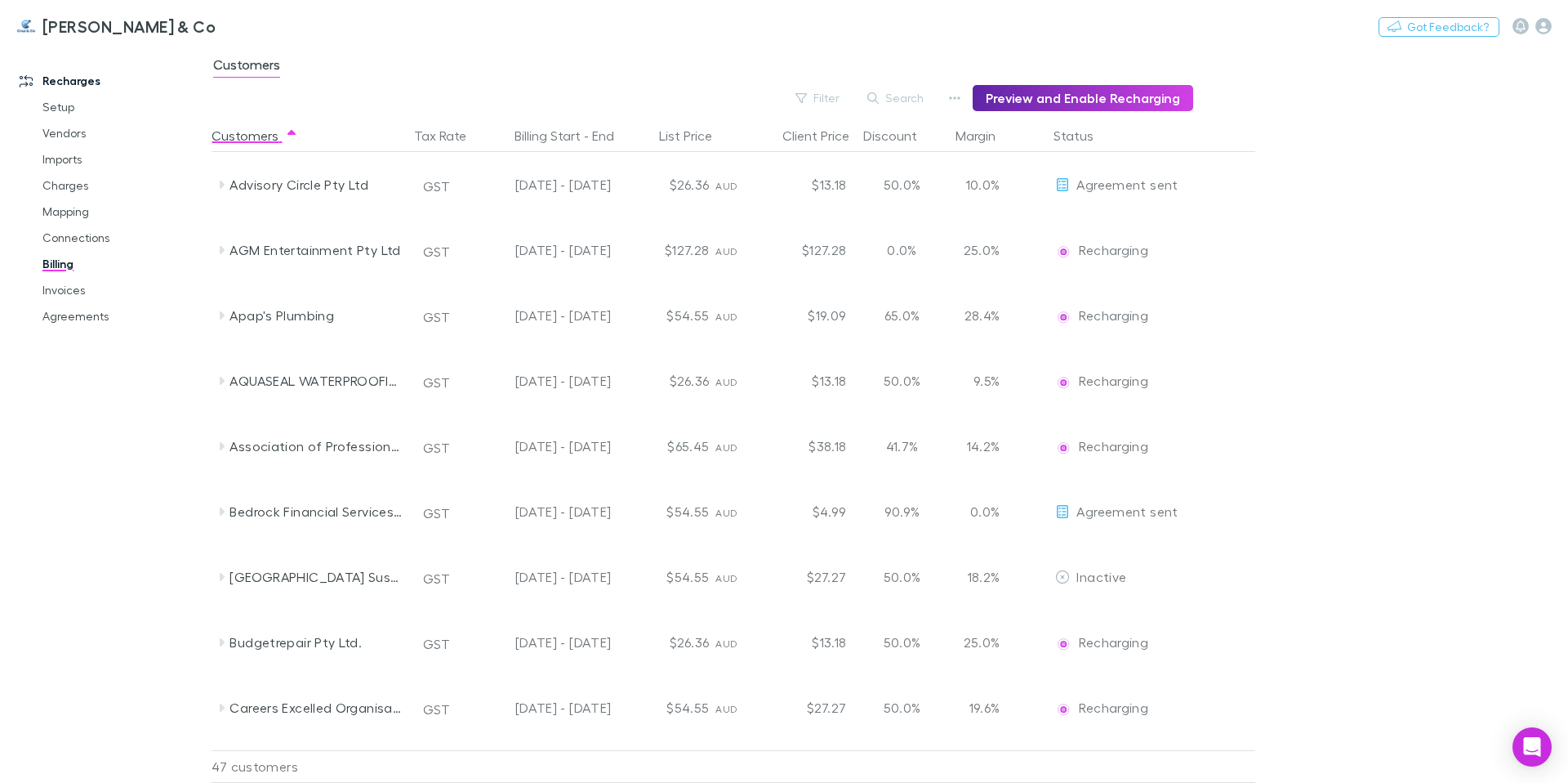
click at [63, 261] on link "Billing" at bounding box center [124, 264] width 195 height 26
click at [694, 27] on div "Cruz & Co Nothing Got Feedback?" at bounding box center [784, 26] width 1568 height 52
click at [85, 292] on link "Invoices" at bounding box center [124, 290] width 195 height 26
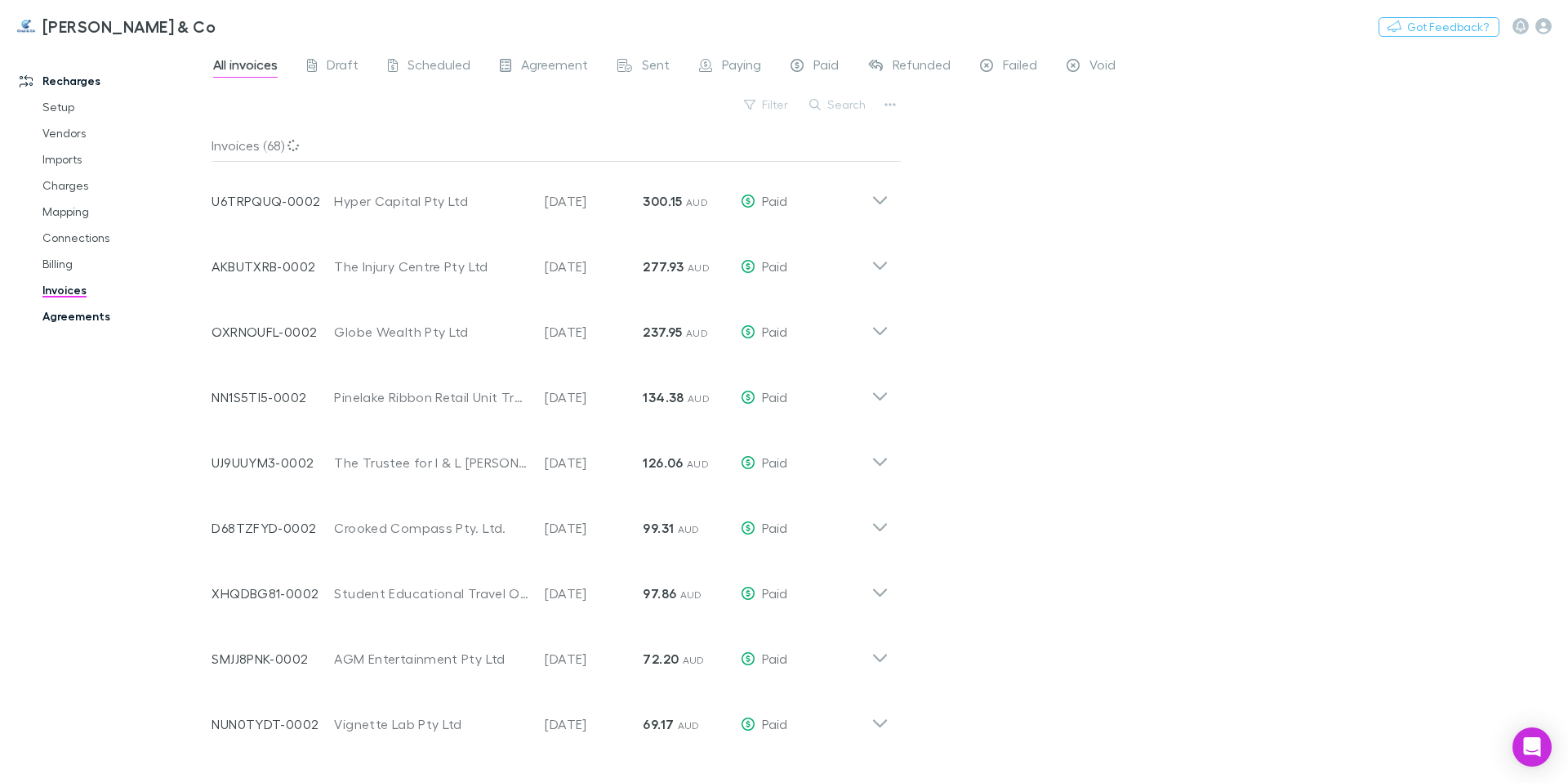
click at [82, 317] on link "Agreements" at bounding box center [124, 316] width 195 height 26
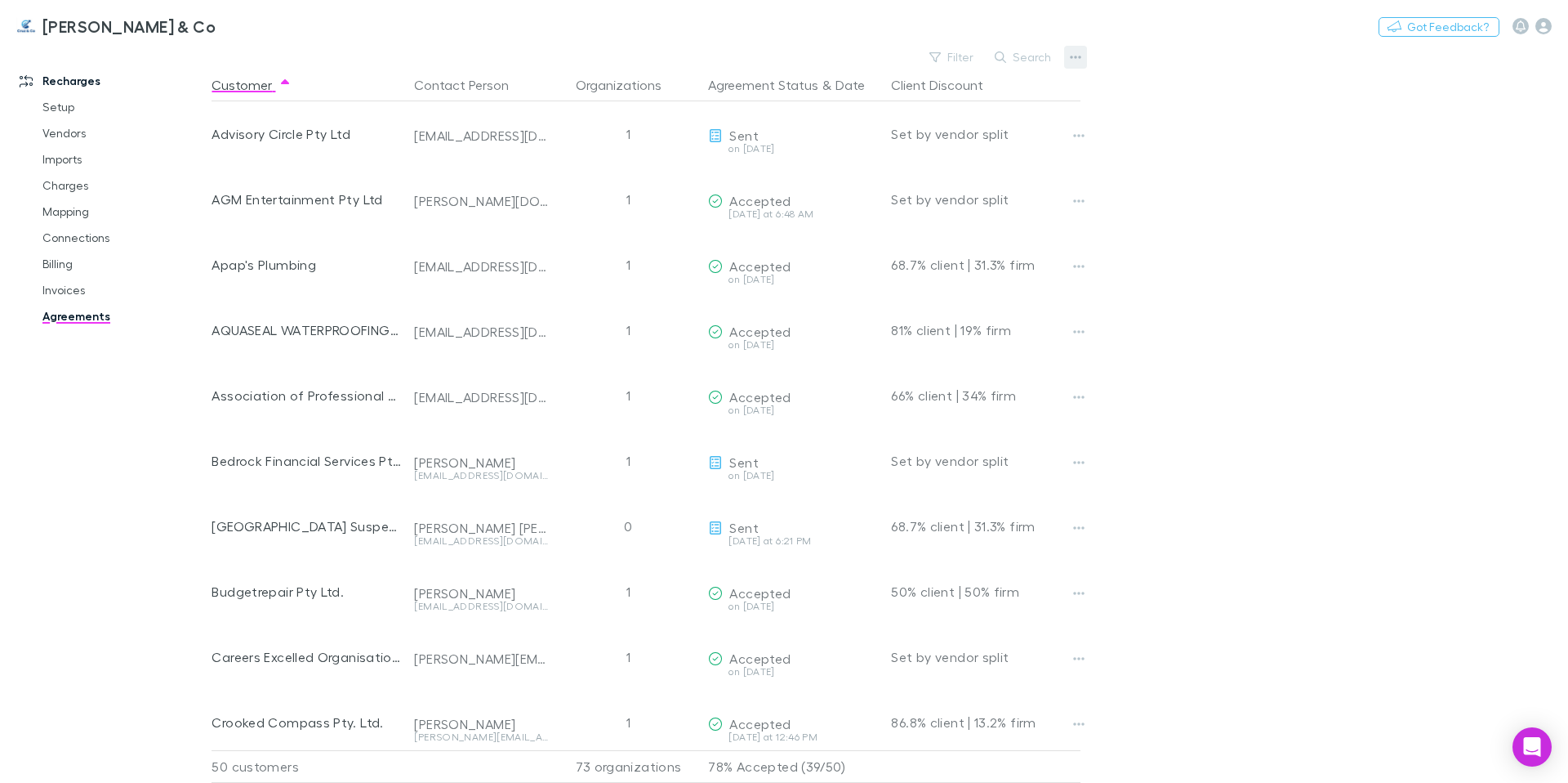
click at [1076, 61] on icon "button" at bounding box center [1076, 58] width 11 height 13
click at [1319, 629] on div at bounding box center [784, 391] width 1568 height 783
click at [1492, 350] on main "Filter Search Customer Contact Person Organizations Agreement Status & Date Cli…" at bounding box center [890, 414] width 1356 height 737
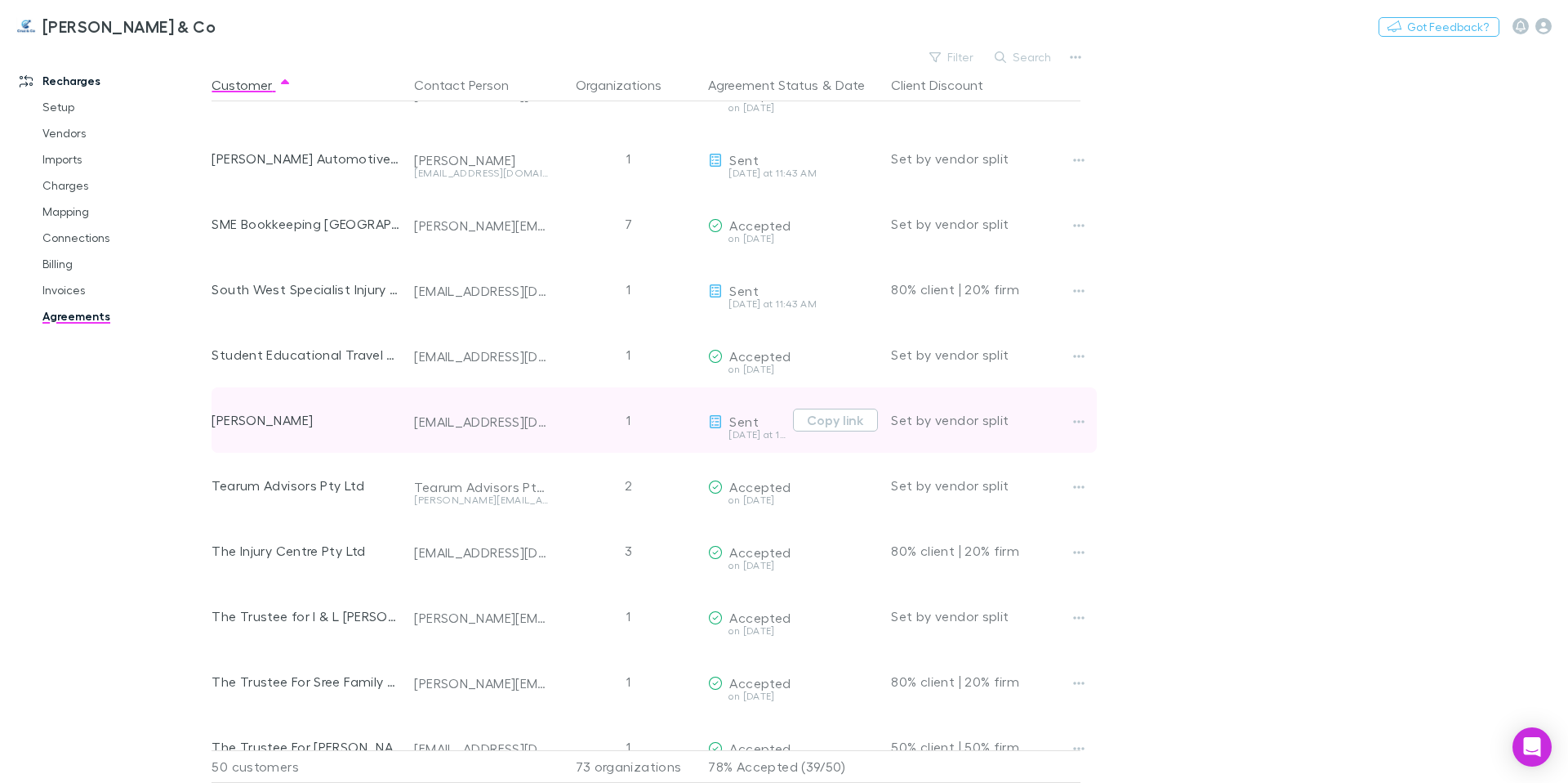
click at [504, 428] on div "[EMAIL_ADDRESS][DOMAIN_NAME]" at bounding box center [481, 421] width 134 height 16
click at [1082, 417] on icon "button" at bounding box center [1079, 421] width 11 height 13
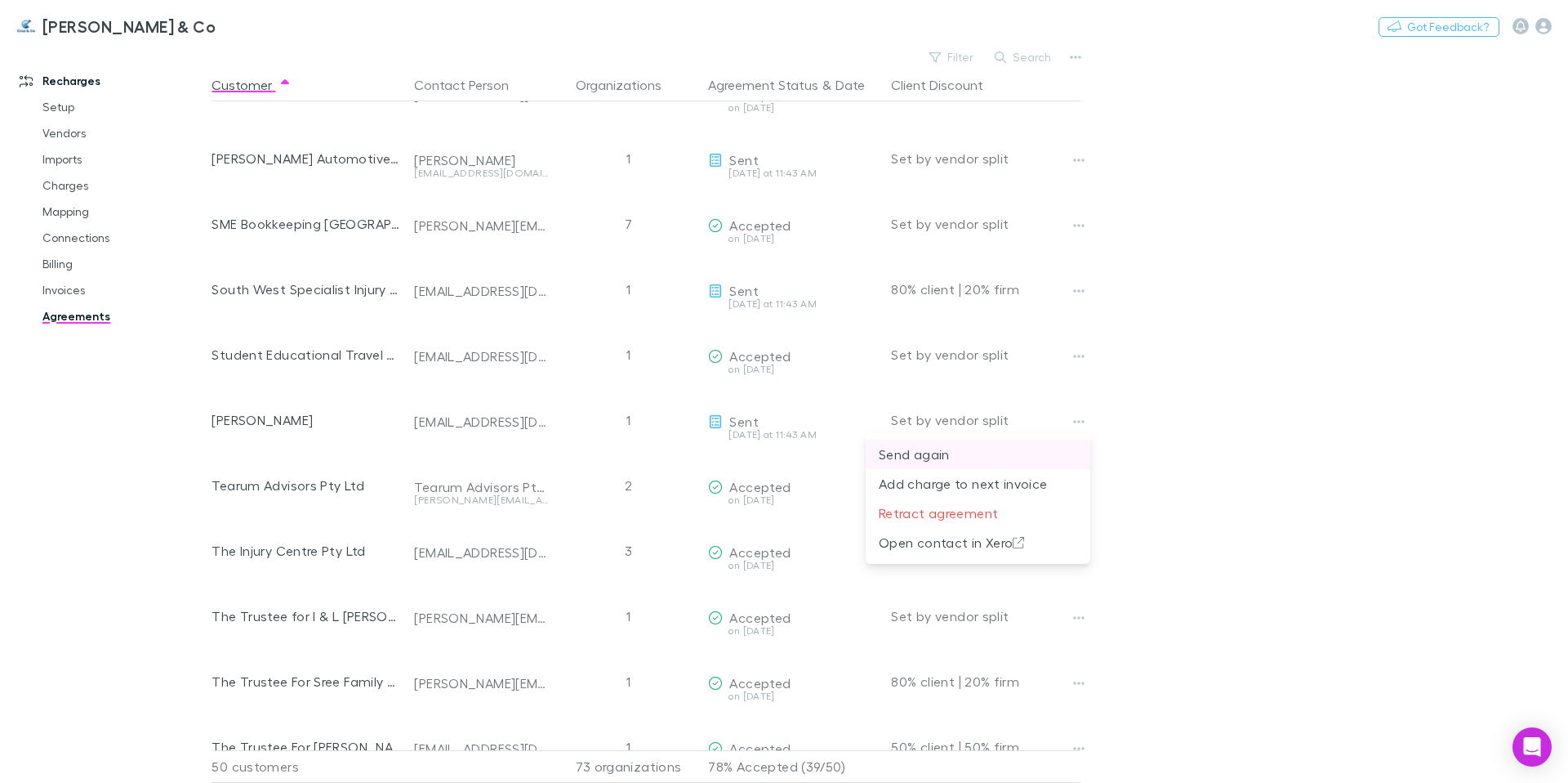
click at [984, 450] on p "Send again" at bounding box center [979, 453] width 198 height 20
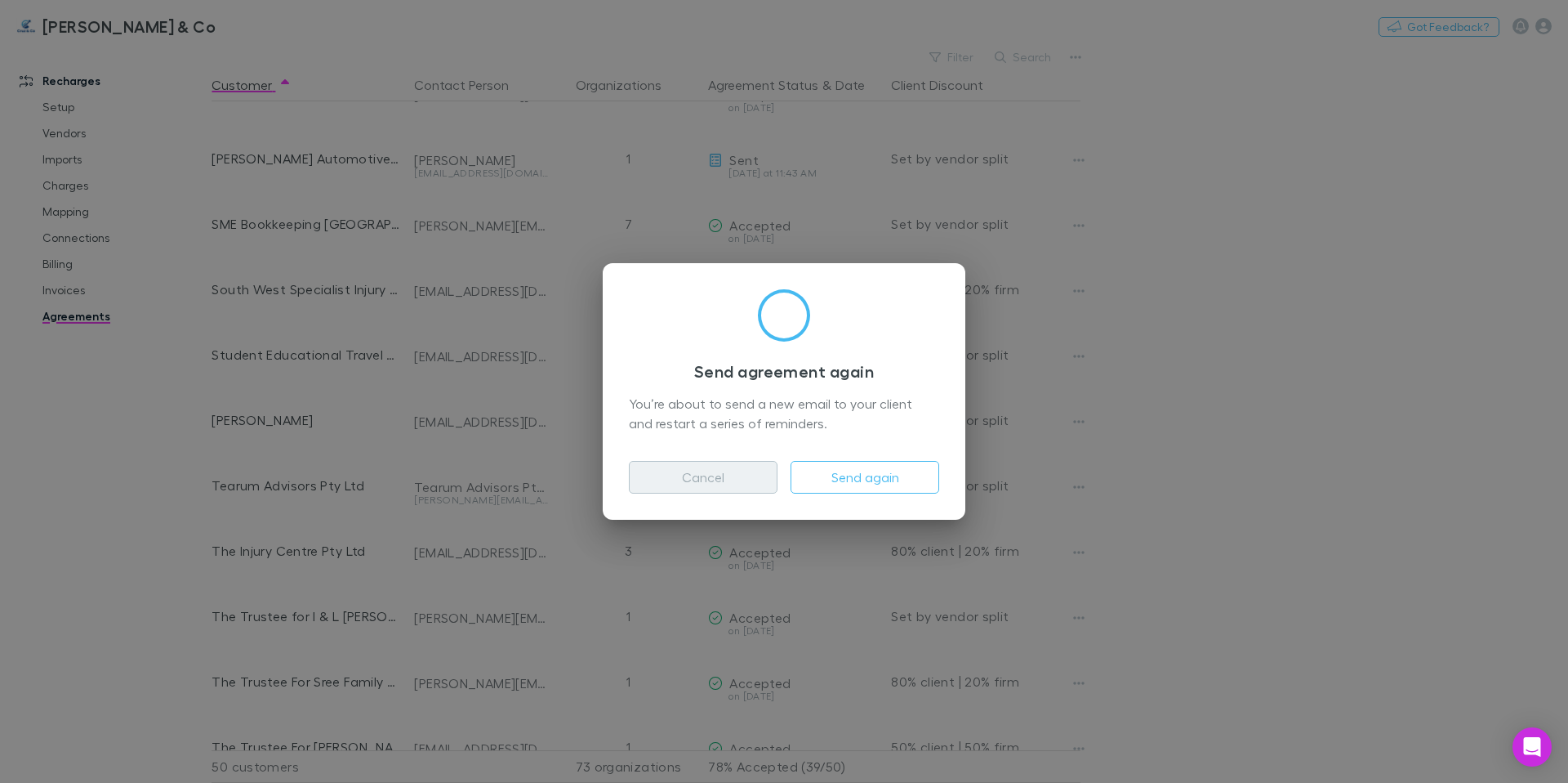
click at [723, 481] on button "Cancel" at bounding box center [703, 477] width 148 height 33
